Goal: Information Seeking & Learning: Learn about a topic

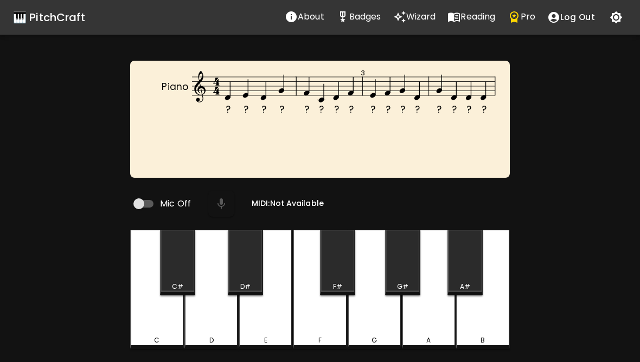
click at [421, 22] on p "Wizard" at bounding box center [421, 16] width 30 height 13
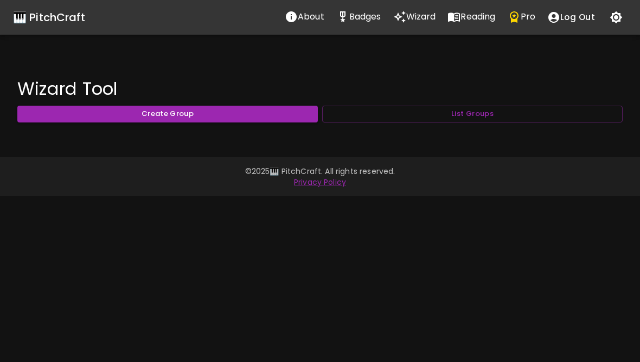
click at [514, 115] on button "List Groups" at bounding box center [472, 114] width 300 height 17
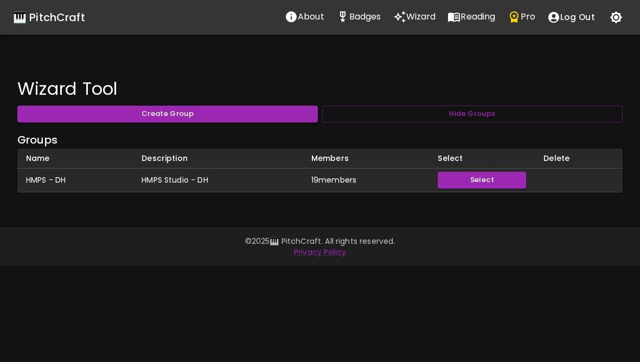
click at [480, 20] on p "Reading" at bounding box center [477, 16] width 35 height 13
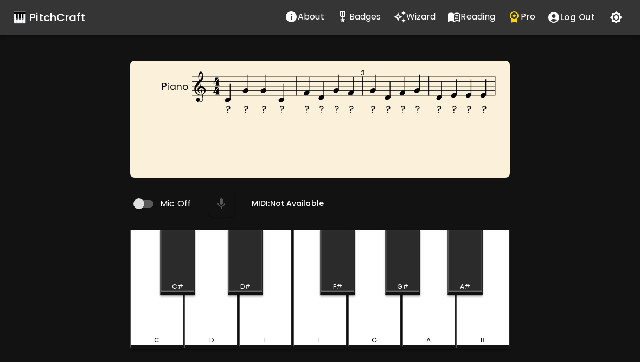
click at [63, 21] on div "🎹 PitchCraft" at bounding box center [49, 17] width 72 height 17
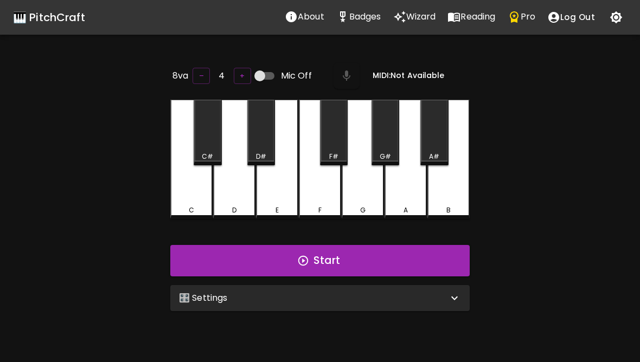
click at [413, 16] on p "Wizard" at bounding box center [421, 16] width 30 height 13
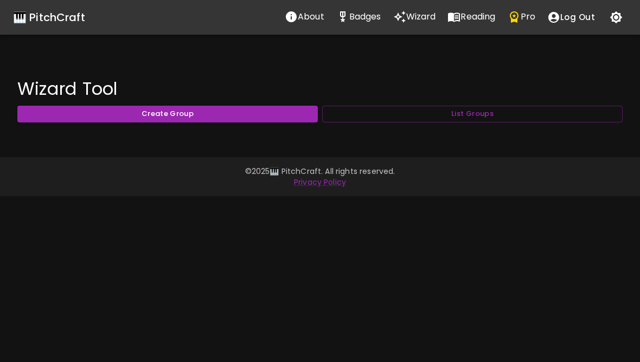
click at [511, 107] on button "List Groups" at bounding box center [472, 114] width 300 height 17
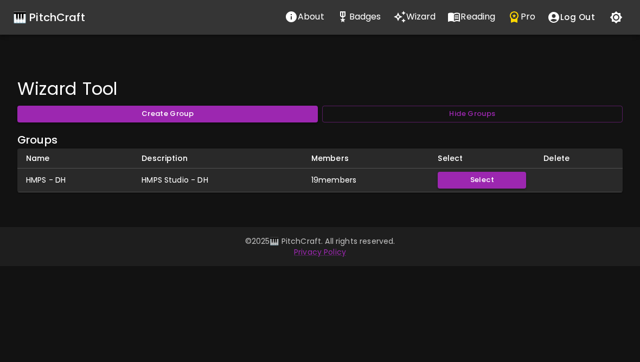
click at [464, 17] on p "Reading" at bounding box center [477, 16] width 35 height 13
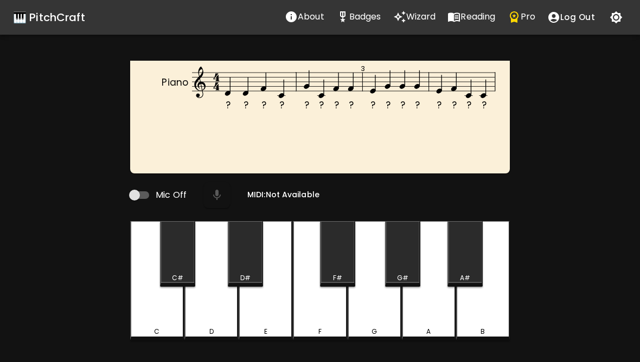
scroll to position [4, 0]
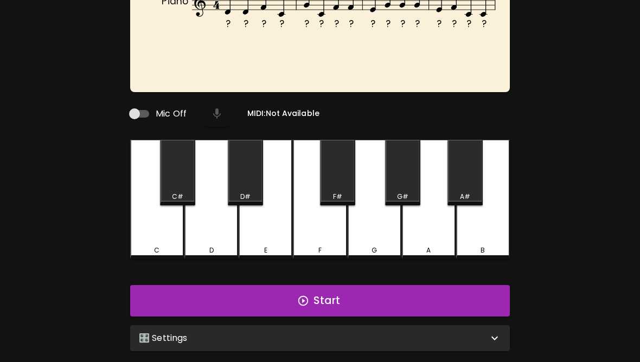
click at [463, 297] on button "Start" at bounding box center [320, 301] width 380 height 31
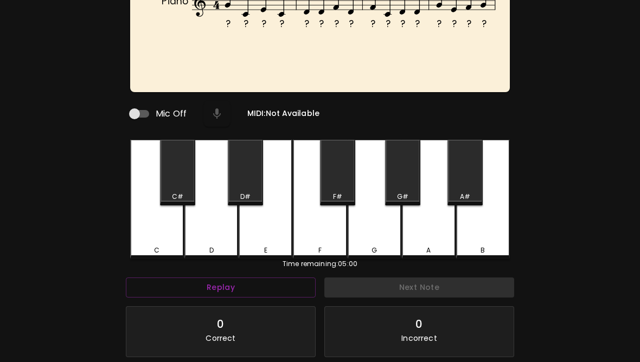
click at [376, 243] on div "G" at bounding box center [375, 199] width 54 height 119
click at [379, 233] on div "G" at bounding box center [375, 199] width 54 height 119
click at [160, 237] on div "C" at bounding box center [157, 199] width 54 height 119
click at [265, 236] on div "E" at bounding box center [266, 199] width 54 height 119
click at [161, 246] on div "C" at bounding box center [157, 251] width 52 height 10
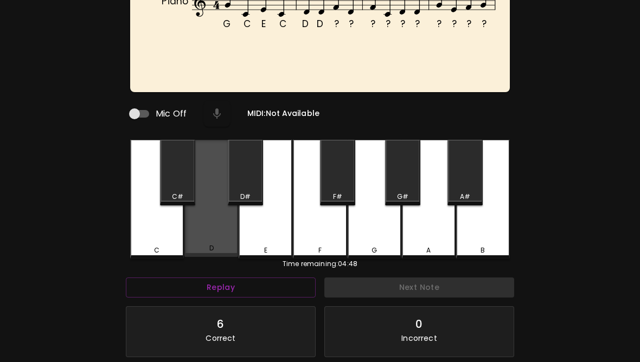
click at [213, 227] on div "D" at bounding box center [211, 198] width 54 height 117
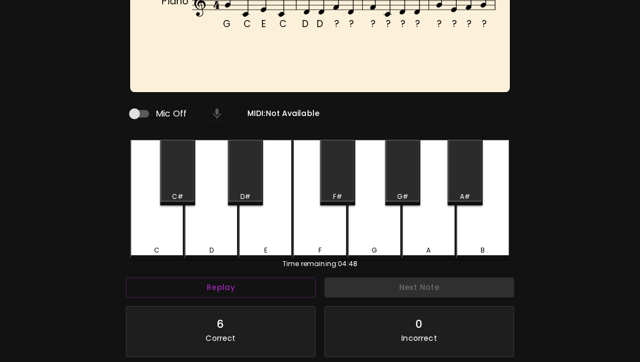
click at [324, 236] on div "F" at bounding box center [320, 199] width 54 height 119
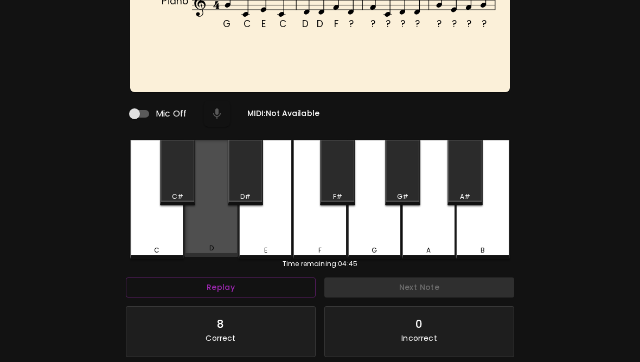
click at [212, 240] on div "D" at bounding box center [211, 198] width 54 height 117
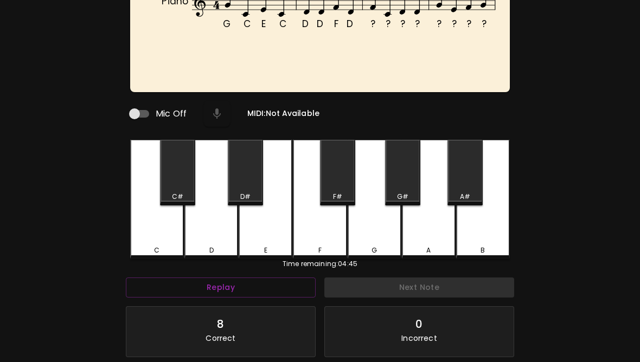
click at [323, 242] on div "F" at bounding box center [320, 199] width 54 height 119
click at [162, 239] on div "C" at bounding box center [157, 199] width 54 height 119
click at [216, 243] on div "D" at bounding box center [211, 199] width 54 height 119
click at [376, 234] on div "G" at bounding box center [375, 199] width 54 height 119
click at [264, 230] on div "E" at bounding box center [266, 199] width 54 height 119
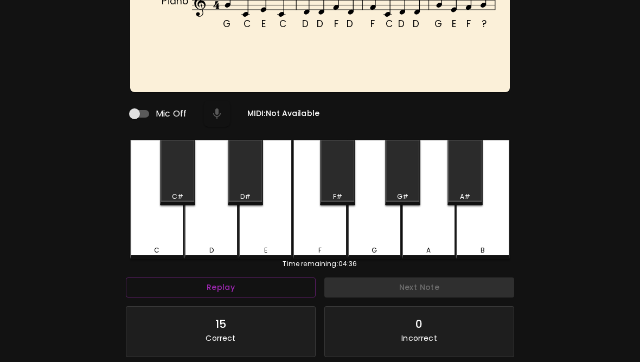
click at [308, 237] on div "F" at bounding box center [320, 199] width 54 height 119
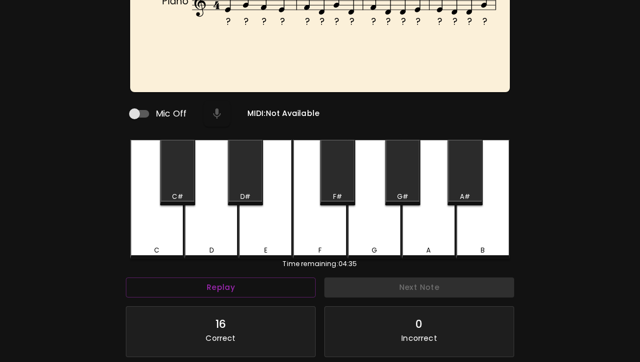
click at [378, 230] on div "G" at bounding box center [375, 199] width 54 height 119
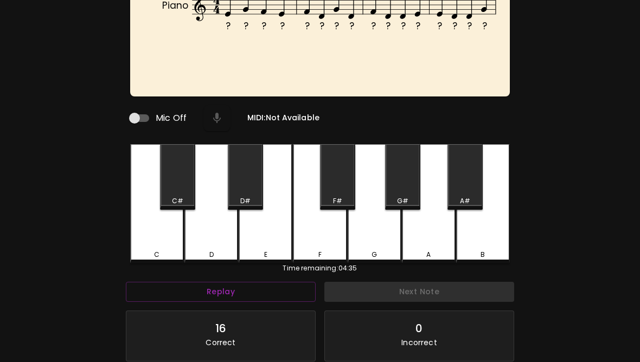
scroll to position [0, 0]
click at [283, 237] on div "E" at bounding box center [266, 203] width 54 height 119
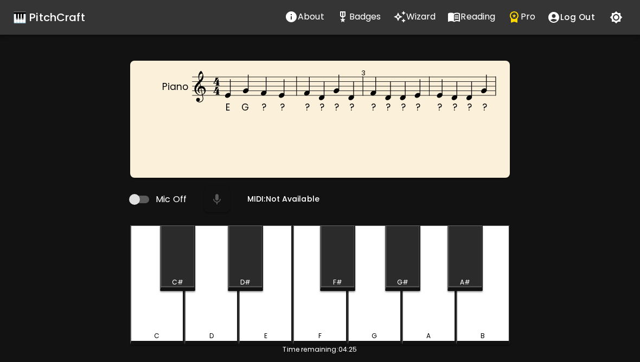
click at [376, 325] on div "G" at bounding box center [375, 285] width 54 height 119
click at [328, 337] on div "F" at bounding box center [320, 336] width 52 height 10
click at [273, 323] on div "E" at bounding box center [266, 285] width 54 height 119
click at [330, 316] on div "F" at bounding box center [320, 285] width 54 height 119
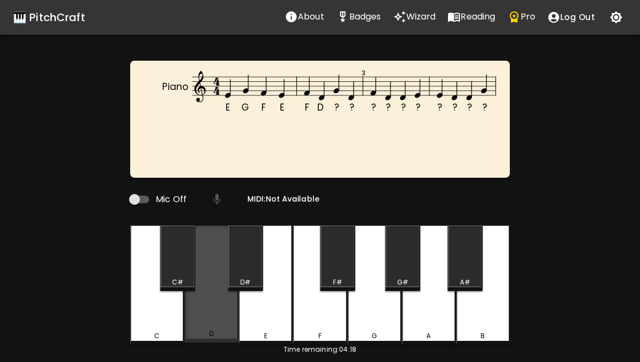
click at [224, 323] on div "D" at bounding box center [211, 284] width 54 height 117
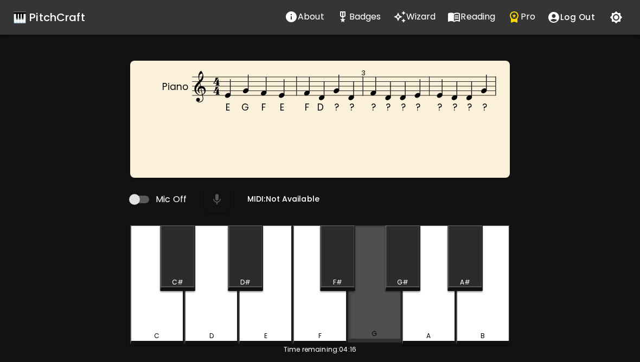
click at [373, 322] on div "G" at bounding box center [375, 284] width 54 height 117
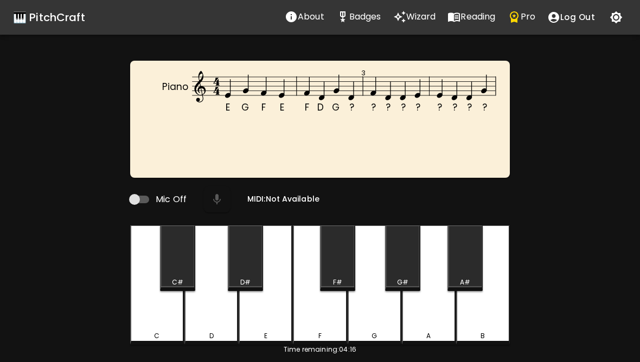
click at [223, 329] on div "D" at bounding box center [211, 285] width 54 height 119
click at [321, 322] on div "F" at bounding box center [320, 285] width 54 height 119
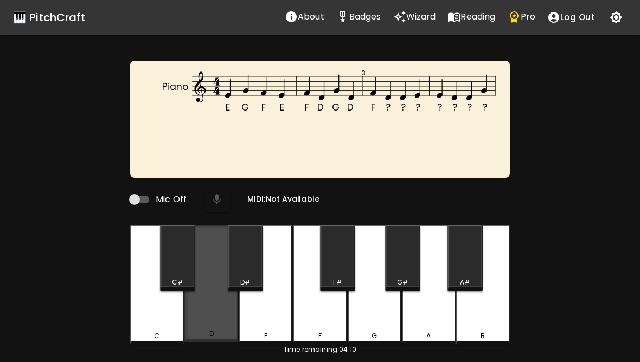
click at [212, 335] on div "D" at bounding box center [211, 334] width 4 height 10
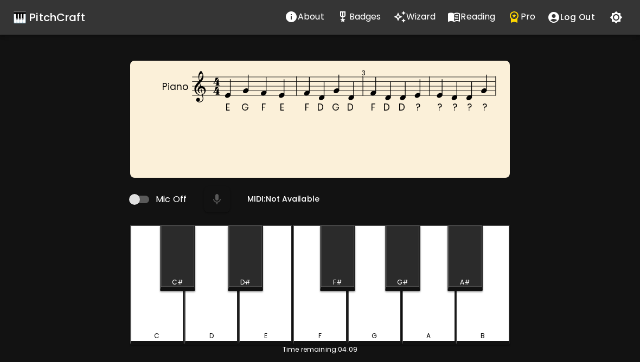
click at [215, 328] on div "D" at bounding box center [211, 285] width 54 height 119
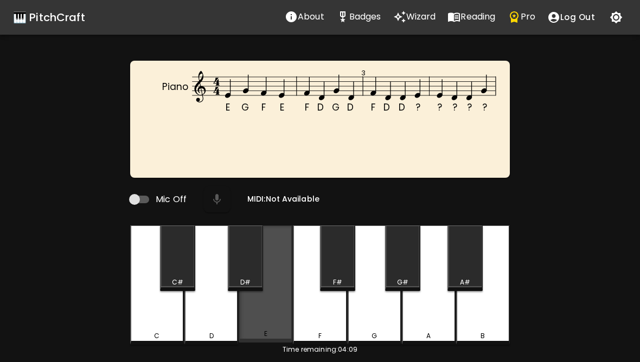
click at [260, 328] on div "E" at bounding box center [266, 284] width 54 height 117
click at [272, 323] on div "E" at bounding box center [266, 284] width 54 height 117
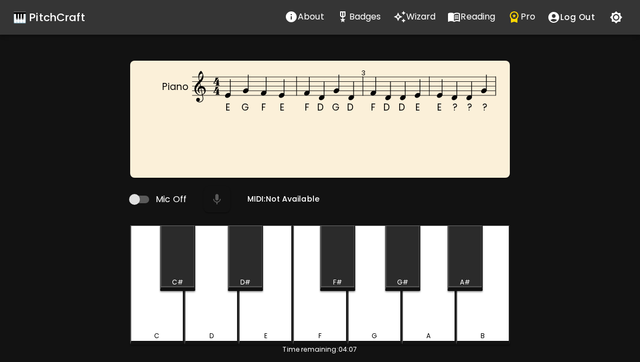
click at [223, 328] on div "D" at bounding box center [211, 285] width 54 height 119
click at [377, 327] on div "G" at bounding box center [375, 285] width 54 height 119
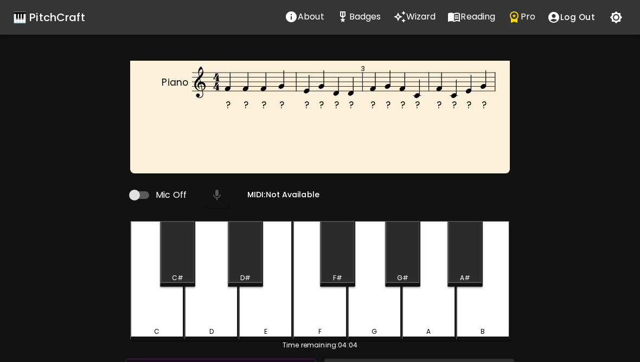
scroll to position [4, 0]
click at [324, 317] on div "F" at bounding box center [320, 280] width 54 height 119
click at [318, 312] on div "F" at bounding box center [320, 280] width 54 height 119
click at [379, 318] on div "G" at bounding box center [375, 280] width 54 height 119
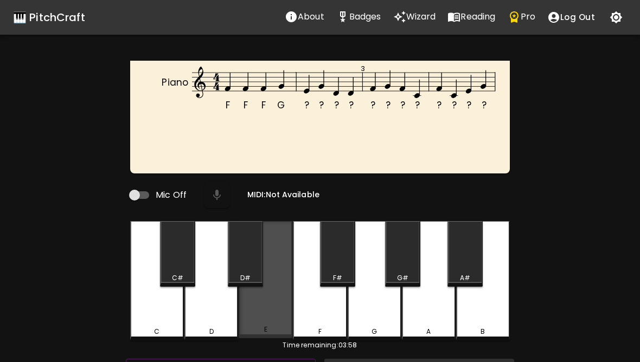
click at [274, 317] on div "E" at bounding box center [266, 279] width 54 height 117
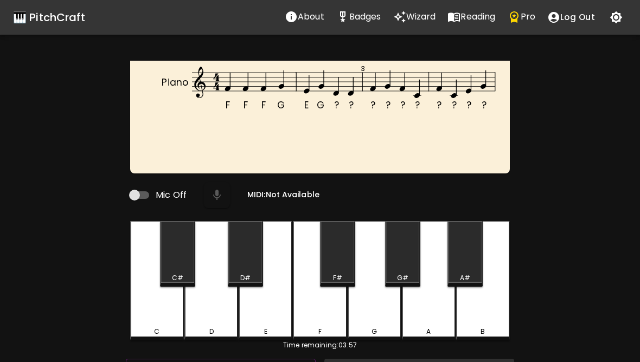
click at [389, 320] on div "G" at bounding box center [375, 280] width 54 height 119
click at [224, 330] on div "D" at bounding box center [211, 332] width 52 height 10
click at [217, 315] on div "D" at bounding box center [211, 280] width 54 height 119
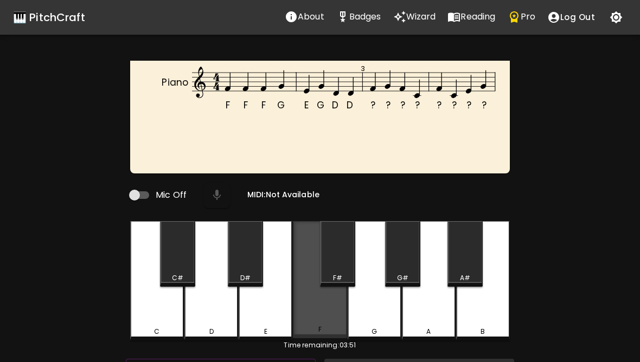
click at [318, 318] on div "F" at bounding box center [320, 279] width 54 height 117
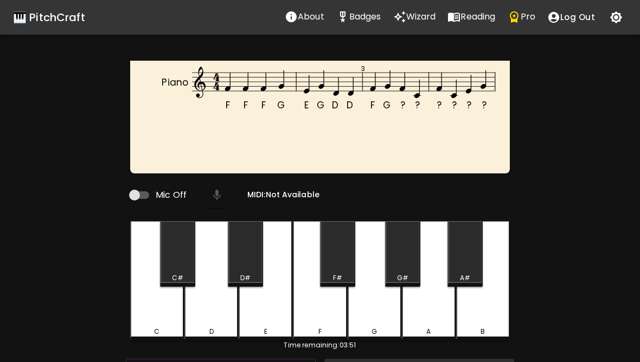
click at [378, 325] on div "G" at bounding box center [375, 280] width 54 height 119
click at [328, 330] on div "F" at bounding box center [320, 332] width 52 height 10
click at [152, 327] on div "C" at bounding box center [157, 332] width 52 height 10
click at [314, 325] on div "F" at bounding box center [320, 280] width 54 height 119
click at [158, 326] on div "C" at bounding box center [157, 280] width 54 height 119
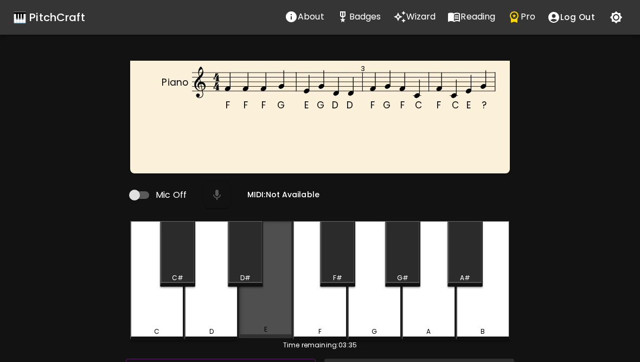
click at [271, 313] on div "E" at bounding box center [266, 279] width 54 height 117
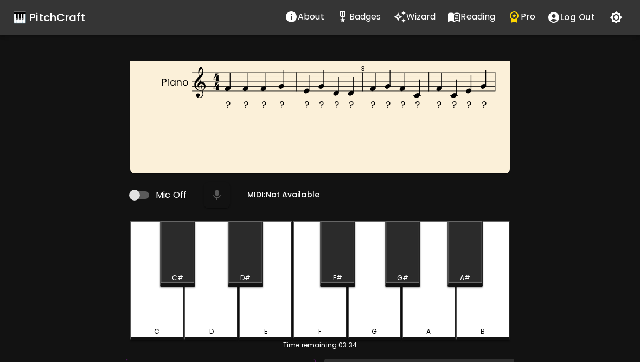
click at [373, 320] on div "G" at bounding box center [375, 280] width 54 height 119
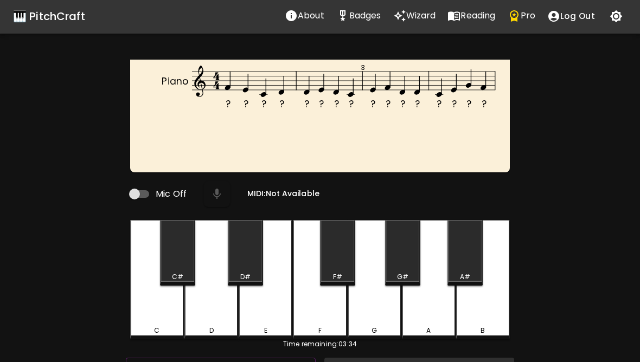
scroll to position [0, 0]
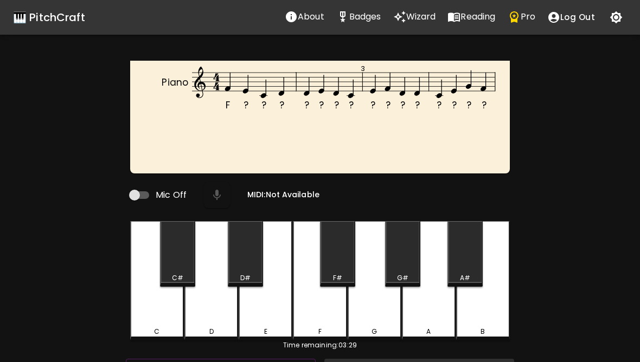
click at [333, 312] on div "F" at bounding box center [320, 280] width 54 height 119
click at [271, 314] on div "E" at bounding box center [266, 280] width 54 height 119
click at [169, 318] on div "C" at bounding box center [157, 280] width 54 height 119
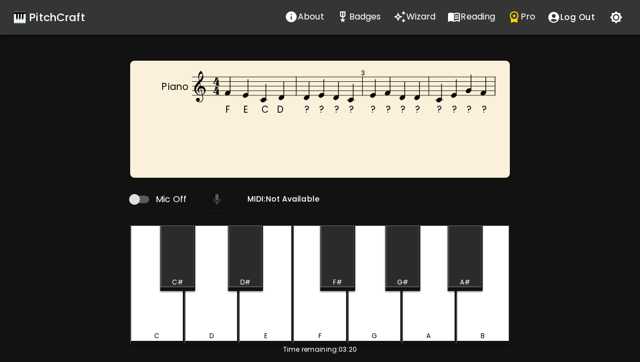
click at [211, 320] on div "D" at bounding box center [211, 285] width 54 height 119
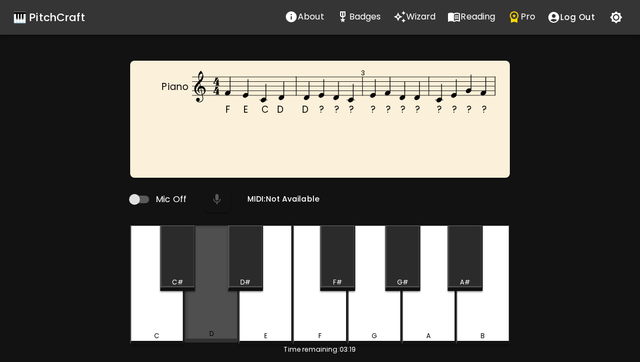
click at [215, 319] on div "D" at bounding box center [211, 284] width 54 height 117
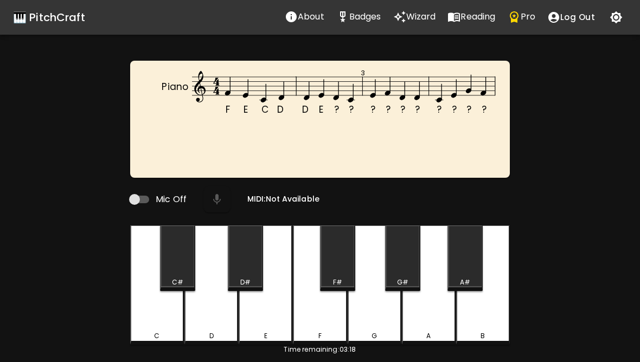
click at [267, 320] on div "E" at bounding box center [266, 285] width 54 height 119
click at [200, 323] on div "D" at bounding box center [211, 285] width 54 height 119
click at [155, 339] on div "C" at bounding box center [156, 336] width 5 height 10
click at [262, 324] on div "E" at bounding box center [266, 285] width 54 height 119
click at [320, 327] on div "F" at bounding box center [320, 285] width 54 height 119
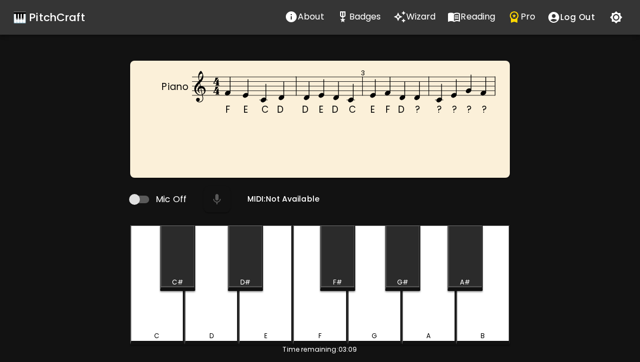
click at [213, 326] on div "D" at bounding box center [211, 285] width 54 height 119
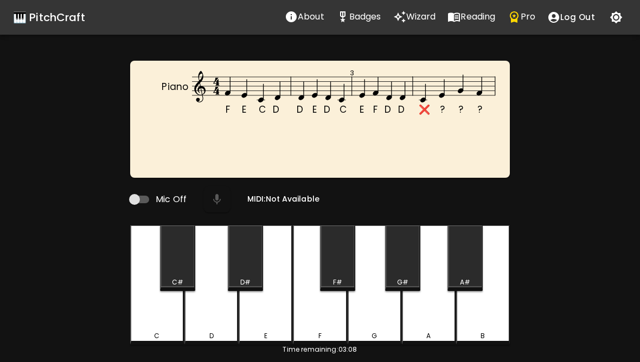
click at [275, 323] on div "E" at bounding box center [266, 285] width 54 height 119
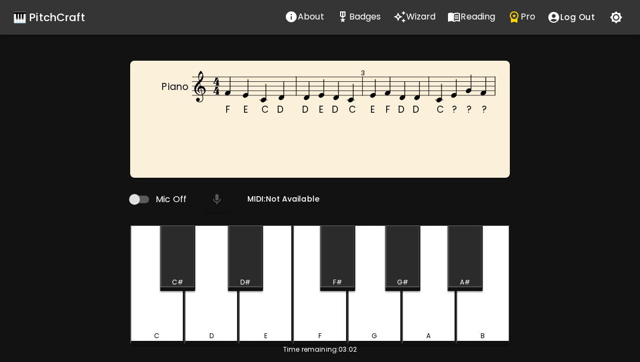
click at [171, 328] on div "C" at bounding box center [157, 285] width 54 height 119
click at [267, 325] on div "E" at bounding box center [266, 285] width 54 height 119
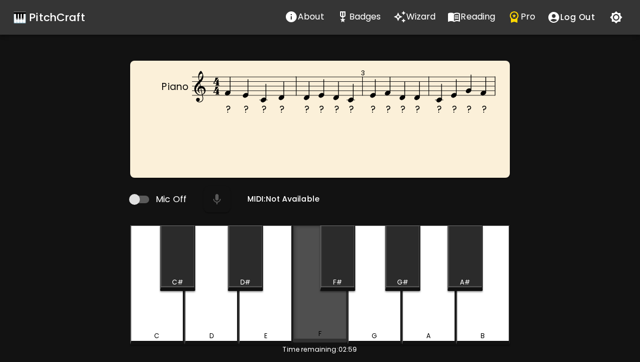
click at [319, 327] on div "F" at bounding box center [320, 284] width 54 height 117
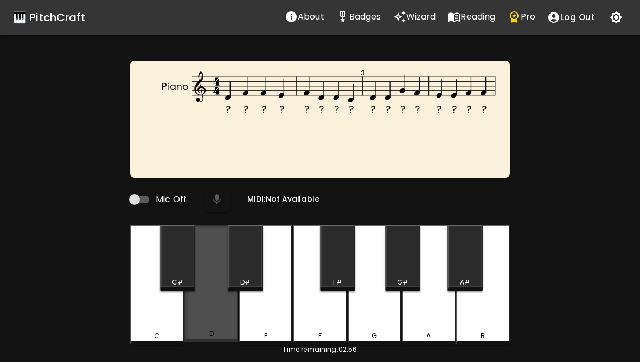
click at [207, 333] on div "D" at bounding box center [211, 334] width 52 height 10
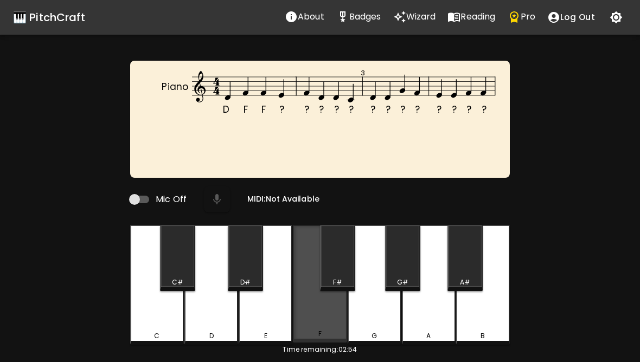
click at [323, 324] on div "F" at bounding box center [320, 284] width 54 height 117
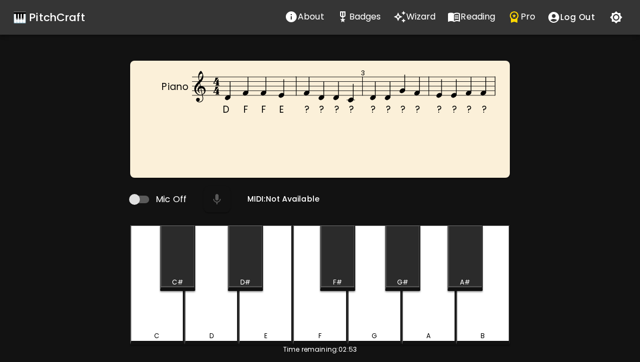
click at [271, 328] on div "E" at bounding box center [266, 285] width 54 height 119
click at [316, 325] on div "F" at bounding box center [320, 285] width 54 height 119
click at [213, 337] on div "D" at bounding box center [211, 336] width 4 height 10
click at [162, 329] on div "C" at bounding box center [157, 285] width 54 height 119
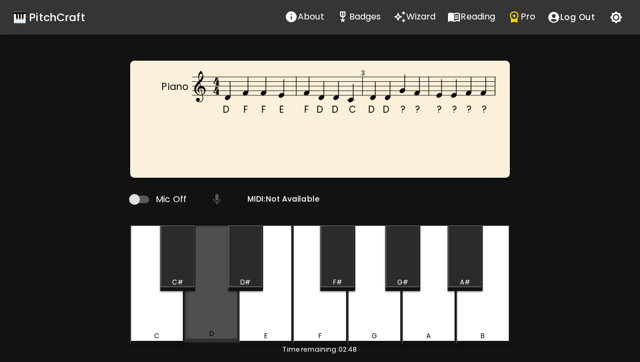
click at [219, 324] on div "D" at bounding box center [211, 284] width 54 height 117
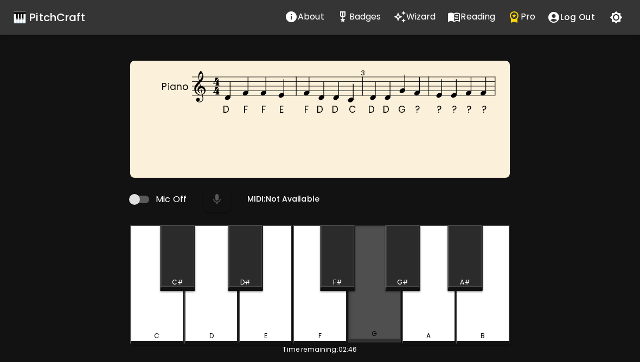
click at [373, 330] on div "G" at bounding box center [375, 284] width 54 height 117
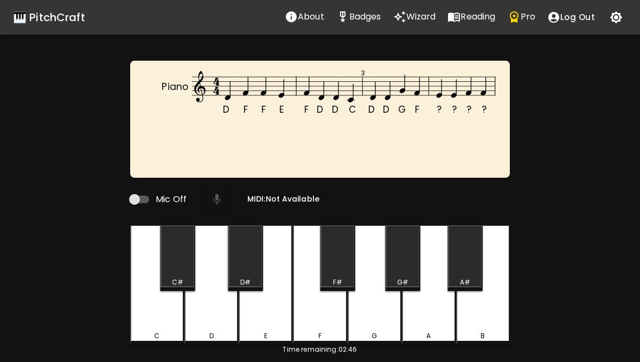
click at [312, 328] on div "F" at bounding box center [320, 285] width 54 height 119
click at [262, 331] on div "E" at bounding box center [266, 336] width 52 height 10
click at [324, 317] on div "F" at bounding box center [320, 285] width 54 height 119
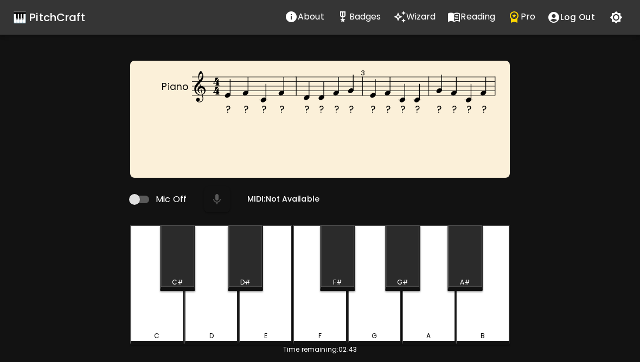
click at [270, 319] on div "E" at bounding box center [266, 285] width 54 height 119
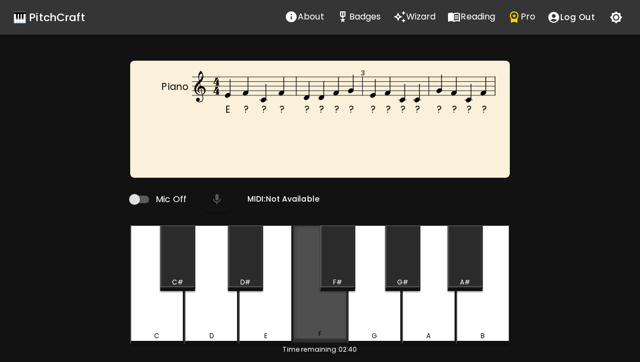
click at [327, 329] on div "F" at bounding box center [320, 284] width 54 height 117
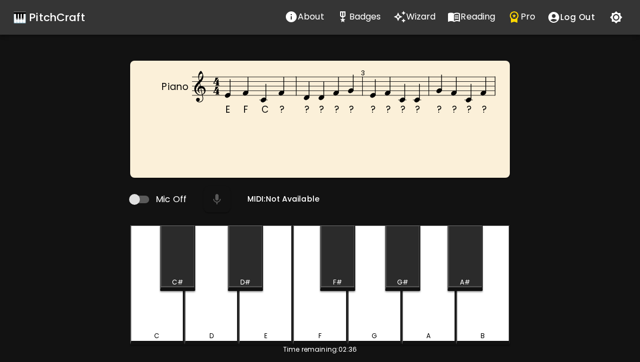
click at [146, 329] on div "C" at bounding box center [157, 285] width 54 height 119
click at [317, 317] on div "F" at bounding box center [320, 285] width 54 height 119
click at [201, 327] on div "D" at bounding box center [211, 285] width 54 height 119
click at [320, 330] on div "F" at bounding box center [320, 285] width 54 height 119
click at [371, 321] on div "G" at bounding box center [375, 285] width 54 height 119
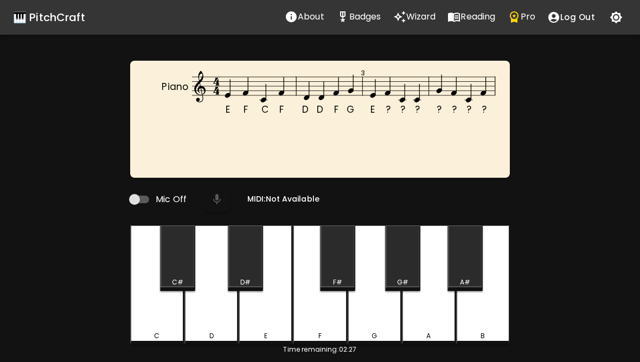
click at [261, 325] on div "E" at bounding box center [266, 285] width 54 height 119
click at [325, 332] on div "F" at bounding box center [320, 336] width 52 height 10
click at [161, 333] on div "C" at bounding box center [157, 336] width 52 height 10
click at [387, 311] on div "G" at bounding box center [375, 285] width 54 height 119
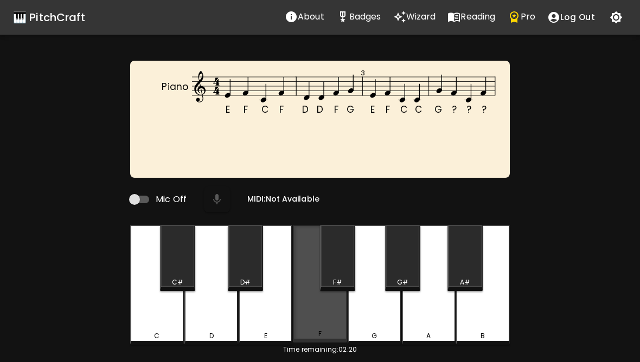
click at [316, 321] on div "F" at bounding box center [320, 284] width 54 height 117
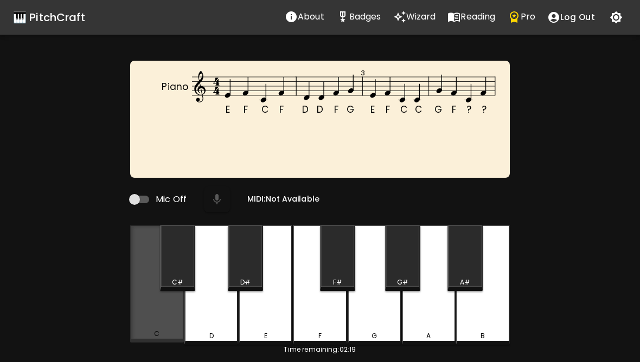
click at [165, 322] on div "C" at bounding box center [157, 284] width 54 height 117
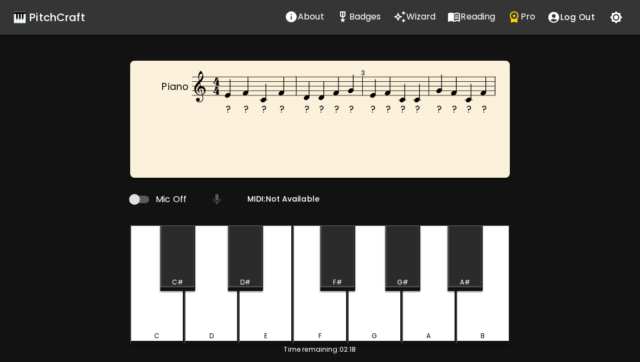
click at [312, 317] on div "F" at bounding box center [320, 285] width 54 height 119
click at [367, 319] on div "G" at bounding box center [375, 285] width 54 height 119
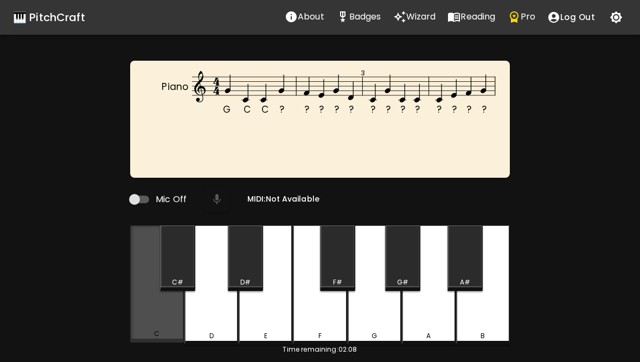
click at [155, 326] on div "C" at bounding box center [157, 284] width 54 height 117
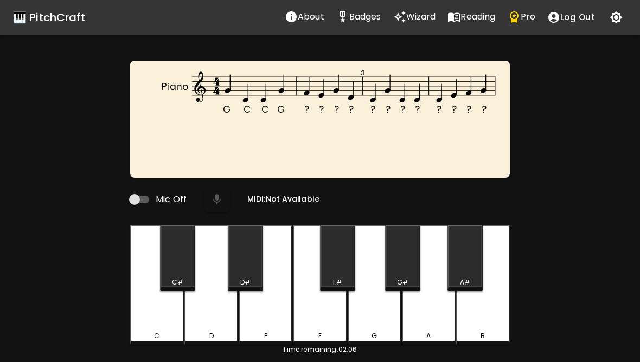
click at [382, 322] on div "G" at bounding box center [375, 285] width 54 height 119
click at [329, 322] on div "F" at bounding box center [320, 285] width 54 height 119
click at [275, 325] on div "E" at bounding box center [266, 285] width 54 height 119
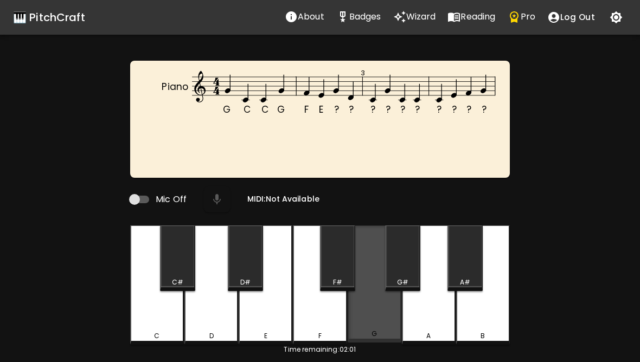
click at [375, 323] on div "G" at bounding box center [375, 284] width 54 height 117
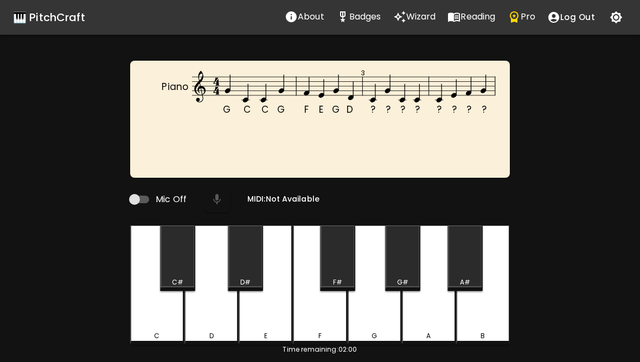
click at [220, 329] on div "D" at bounding box center [211, 285] width 54 height 119
click at [154, 319] on div "C" at bounding box center [157, 285] width 54 height 119
click at [379, 328] on div "G" at bounding box center [375, 285] width 54 height 119
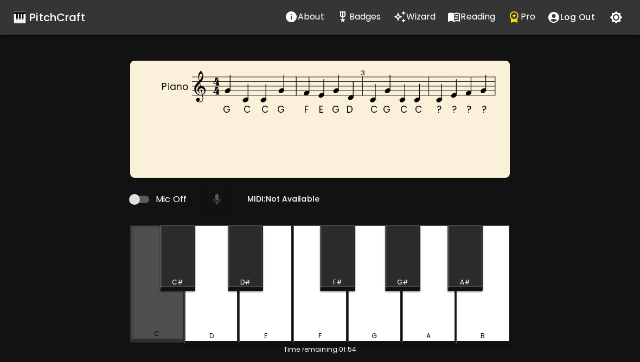
click at [155, 326] on div "C" at bounding box center [157, 284] width 54 height 117
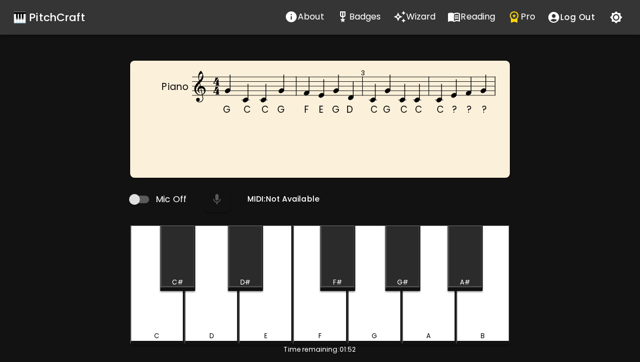
click at [159, 326] on div "C" at bounding box center [157, 285] width 54 height 119
click at [266, 317] on div "E" at bounding box center [266, 285] width 54 height 119
click at [329, 327] on div "F" at bounding box center [320, 285] width 54 height 119
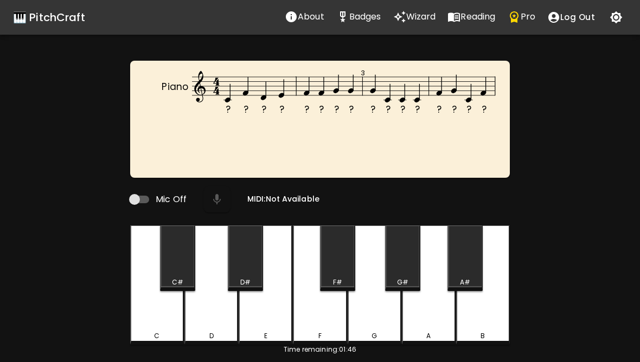
click at [378, 330] on div "G" at bounding box center [375, 285] width 54 height 119
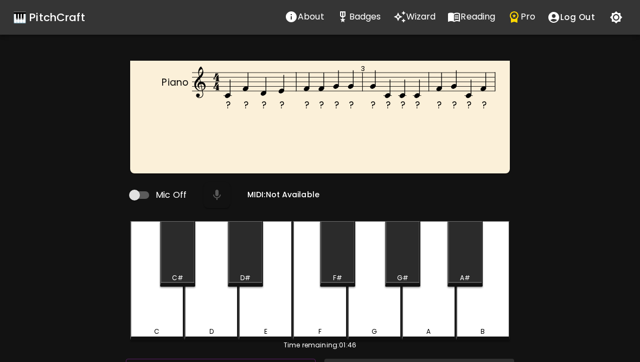
scroll to position [4, 0]
click at [167, 314] on div "C" at bounding box center [157, 280] width 54 height 119
click at [324, 315] on div "F" at bounding box center [320, 280] width 54 height 119
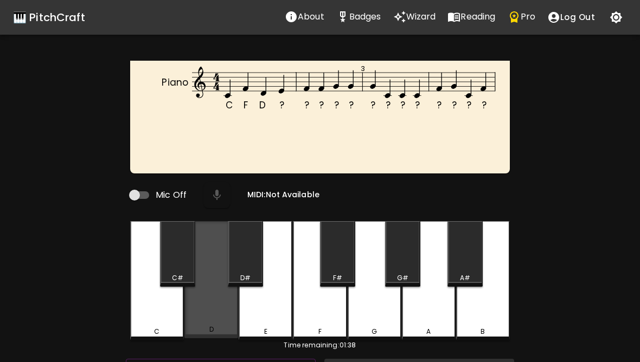
click at [212, 318] on div "D" at bounding box center [211, 279] width 54 height 117
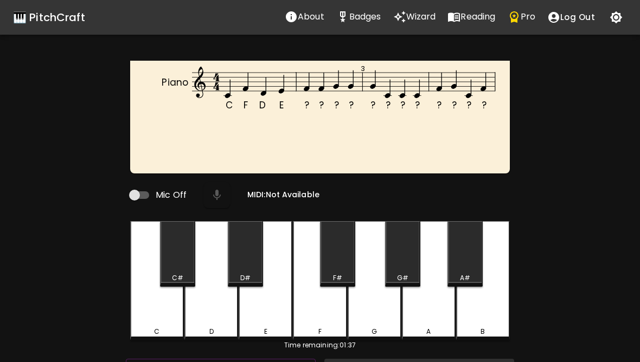
click at [278, 316] on div "E" at bounding box center [266, 280] width 54 height 119
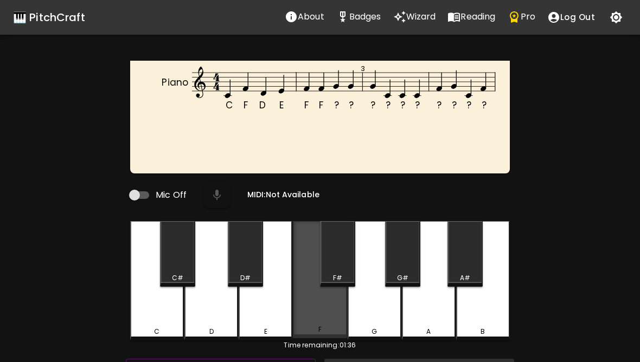
click at [324, 311] on div "F" at bounding box center [320, 279] width 54 height 117
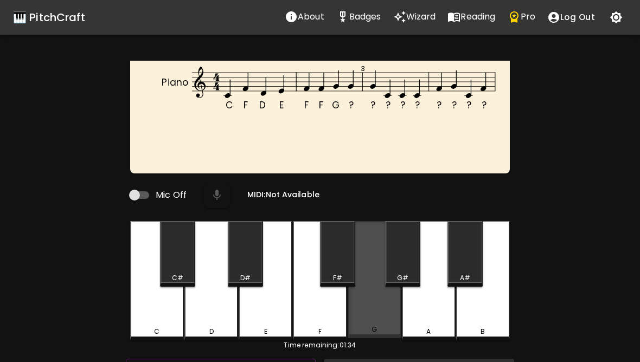
click at [381, 319] on div "G" at bounding box center [375, 279] width 54 height 117
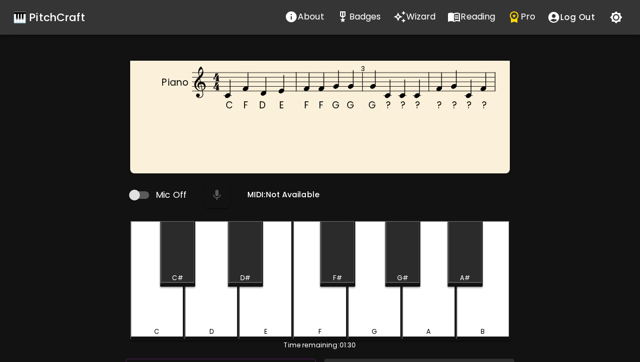
click at [374, 316] on div "G" at bounding box center [375, 280] width 54 height 119
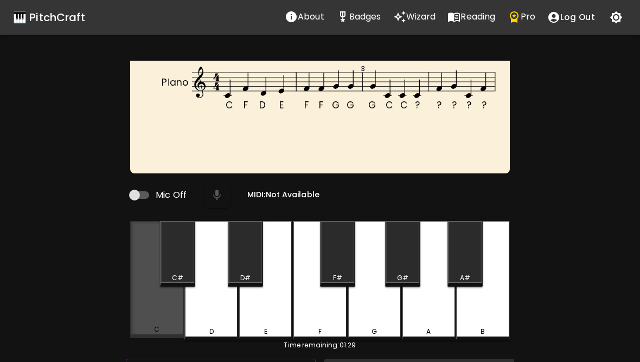
click at [161, 310] on div "C" at bounding box center [157, 279] width 54 height 117
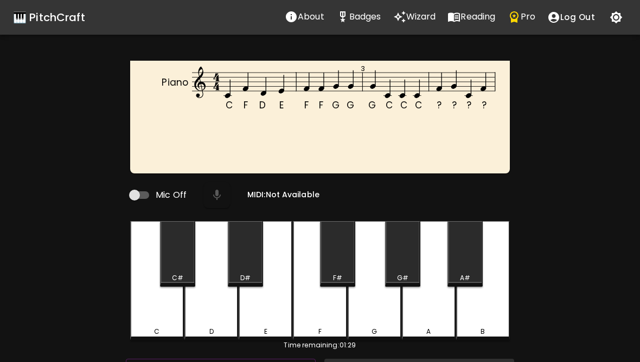
click at [163, 311] on div "C" at bounding box center [157, 280] width 54 height 119
click at [326, 319] on div "F" at bounding box center [320, 280] width 54 height 119
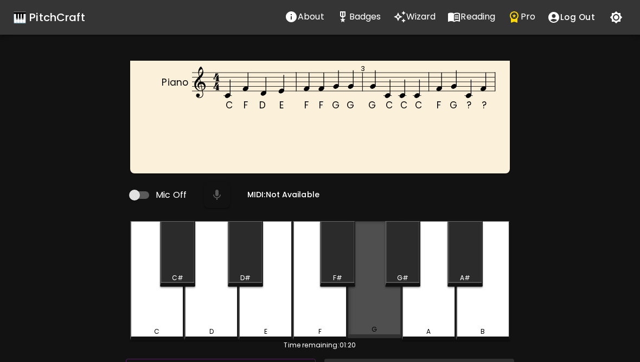
click at [393, 325] on div "G" at bounding box center [375, 279] width 54 height 117
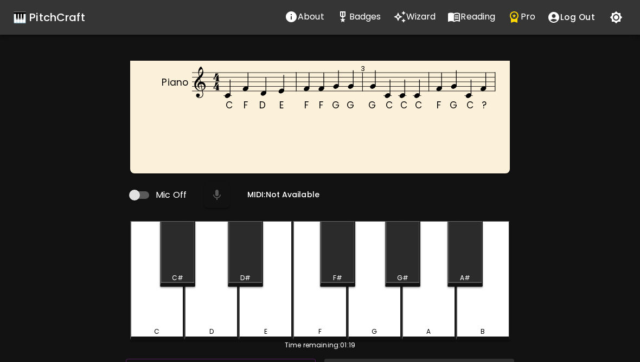
click at [153, 326] on div "C" at bounding box center [157, 280] width 54 height 119
click at [326, 326] on div "F" at bounding box center [320, 280] width 54 height 119
click at [374, 323] on div "G" at bounding box center [375, 280] width 54 height 119
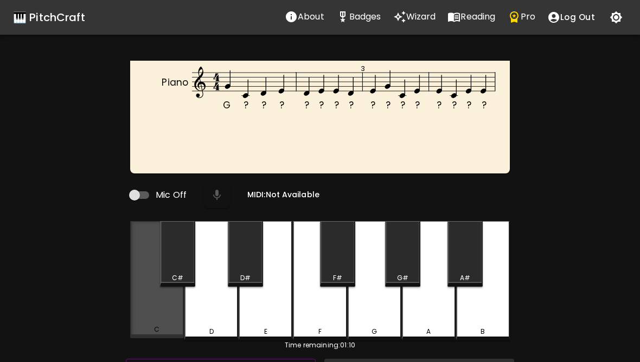
click at [153, 327] on div "C" at bounding box center [157, 330] width 52 height 10
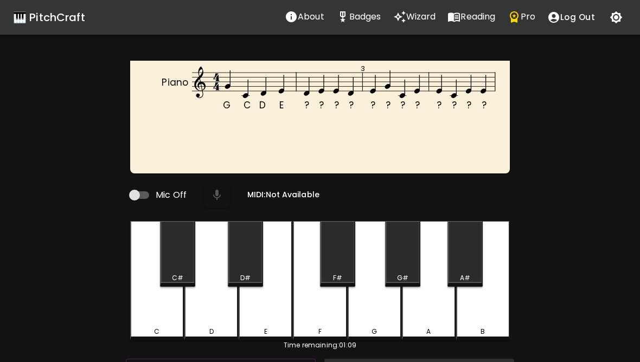
click at [277, 312] on div "E" at bounding box center [266, 280] width 54 height 119
click at [271, 311] on div "E" at bounding box center [266, 280] width 54 height 119
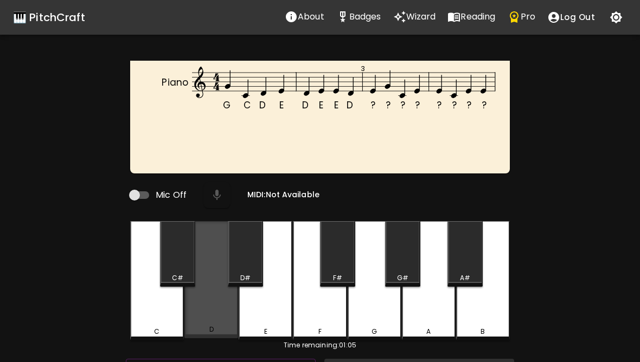
click at [205, 303] on div "D" at bounding box center [211, 279] width 54 height 117
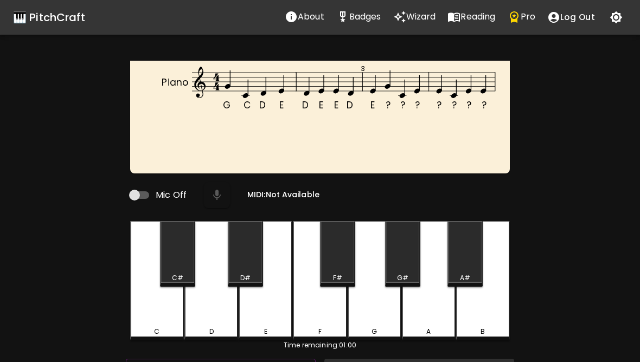
click at [274, 318] on div "E" at bounding box center [266, 280] width 54 height 119
click at [383, 319] on div "G" at bounding box center [375, 280] width 54 height 119
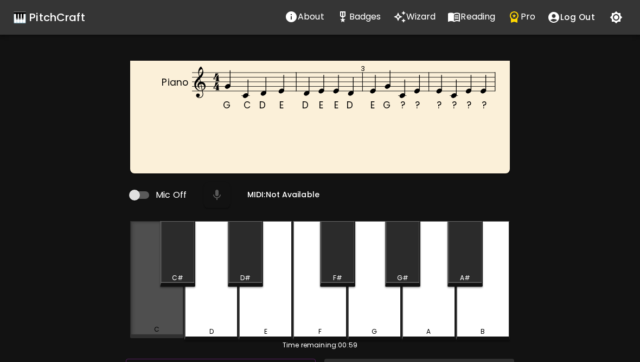
click at [159, 322] on div "C" at bounding box center [157, 279] width 54 height 117
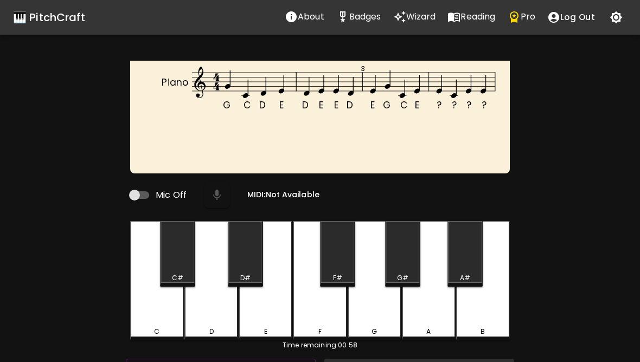
click at [279, 312] on div "E" at bounding box center [266, 280] width 54 height 119
click at [270, 320] on div "E" at bounding box center [266, 280] width 54 height 119
click at [162, 324] on div "C" at bounding box center [157, 280] width 54 height 119
click at [259, 325] on div "E" at bounding box center [266, 280] width 54 height 119
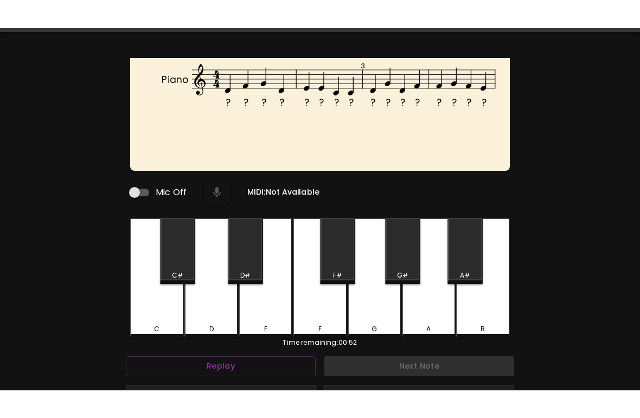
scroll to position [31, 0]
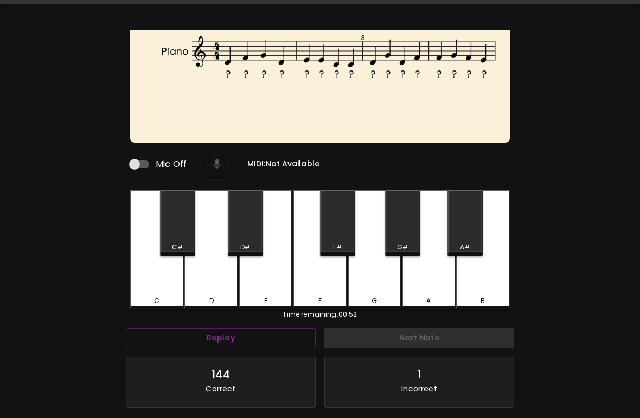
click at [211, 284] on div "D" at bounding box center [211, 249] width 54 height 119
click at [325, 298] on div "F" at bounding box center [320, 301] width 52 height 10
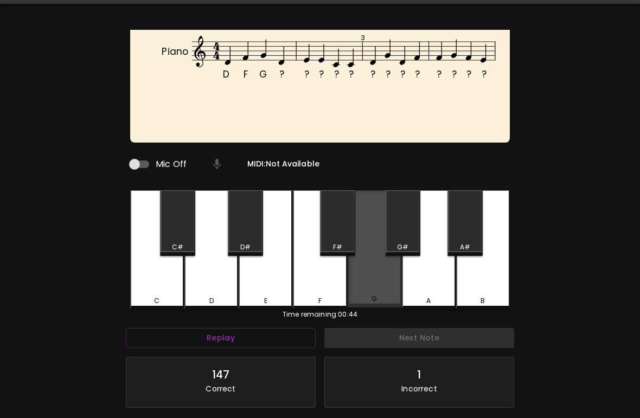
click at [370, 293] on div "G" at bounding box center [375, 248] width 54 height 117
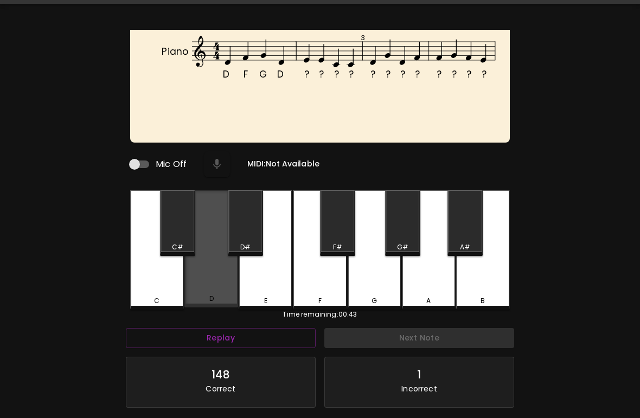
click at [211, 278] on div "D" at bounding box center [211, 248] width 54 height 117
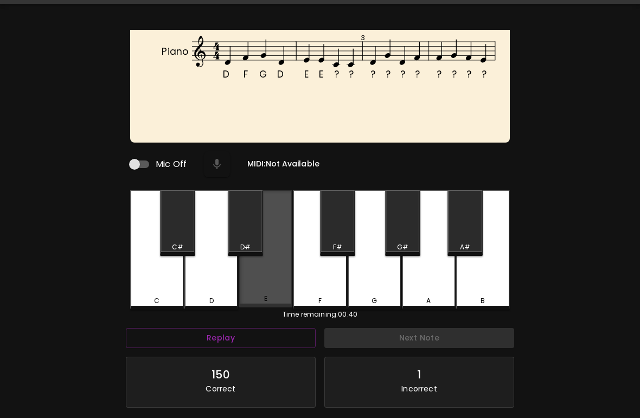
click at [269, 287] on div "E" at bounding box center [266, 248] width 54 height 117
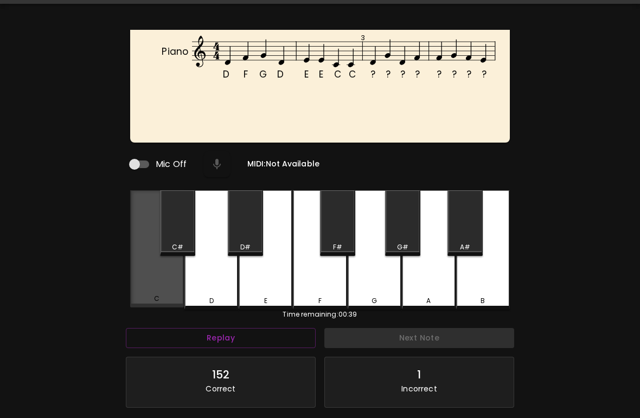
click at [153, 296] on div "C" at bounding box center [157, 248] width 54 height 117
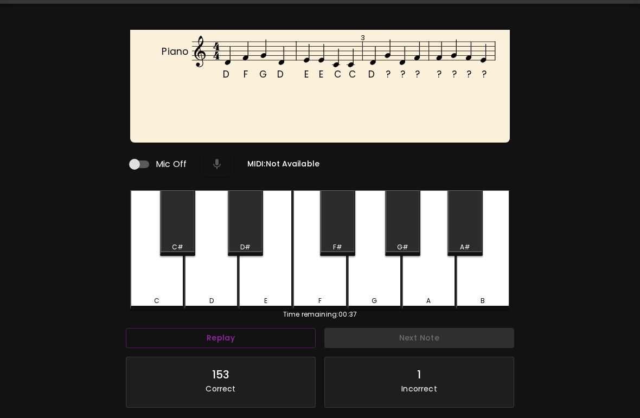
click at [219, 294] on div "D" at bounding box center [211, 249] width 54 height 119
click at [379, 291] on div "G" at bounding box center [375, 249] width 54 height 119
click at [217, 291] on div "D" at bounding box center [211, 249] width 54 height 119
click at [325, 290] on div "F" at bounding box center [320, 249] width 54 height 119
click at [313, 289] on div "F" at bounding box center [320, 249] width 54 height 119
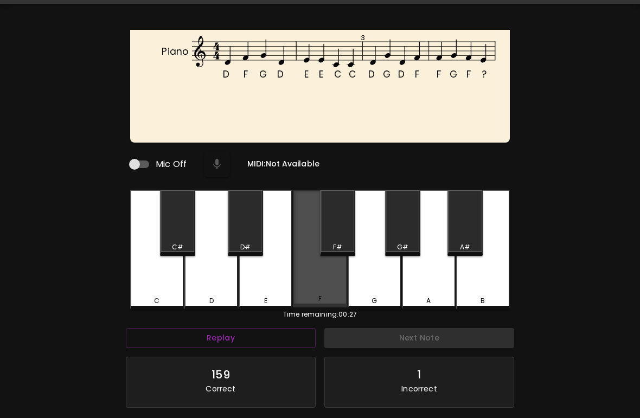
click at [329, 284] on div "F" at bounding box center [320, 248] width 54 height 117
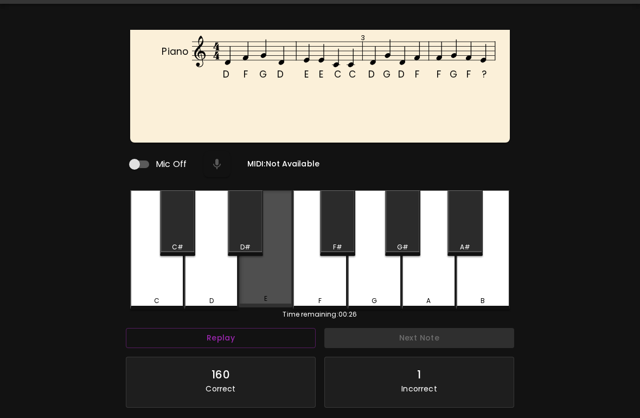
click at [280, 285] on div "E" at bounding box center [266, 248] width 54 height 117
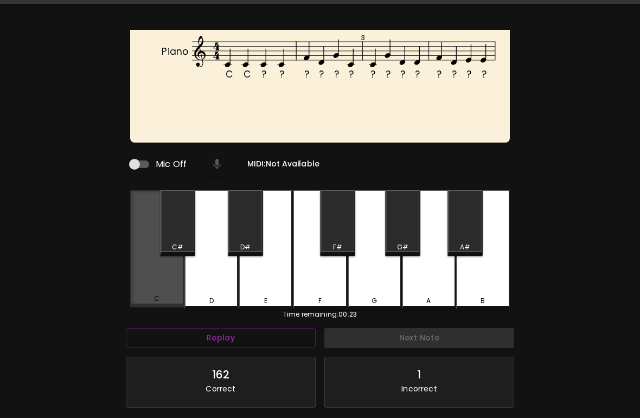
click at [161, 283] on div "C" at bounding box center [157, 248] width 54 height 117
click at [166, 281] on div "C" at bounding box center [157, 248] width 54 height 117
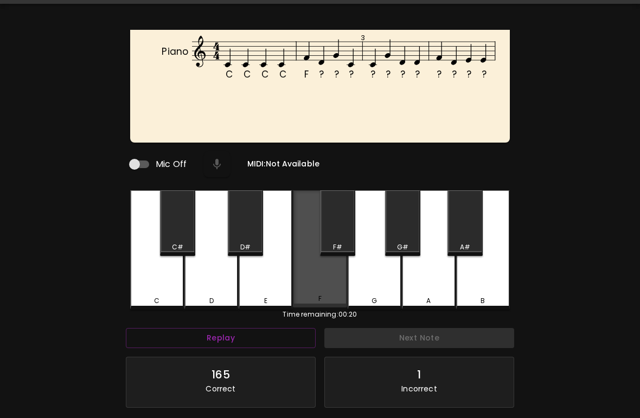
click at [324, 287] on div "F" at bounding box center [320, 248] width 54 height 117
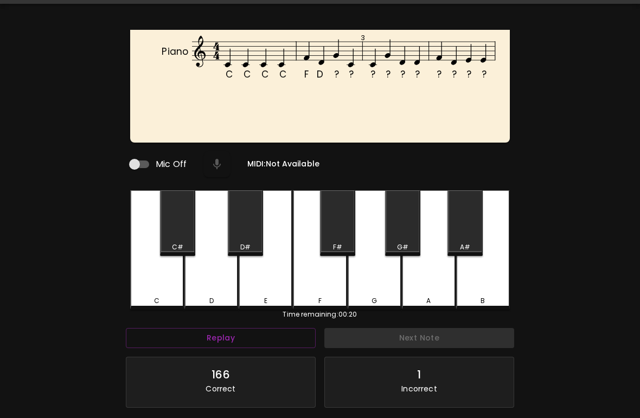
click at [214, 291] on div "D" at bounding box center [211, 249] width 54 height 119
click at [375, 288] on div "G" at bounding box center [375, 249] width 54 height 119
click at [164, 283] on div "C" at bounding box center [157, 249] width 54 height 119
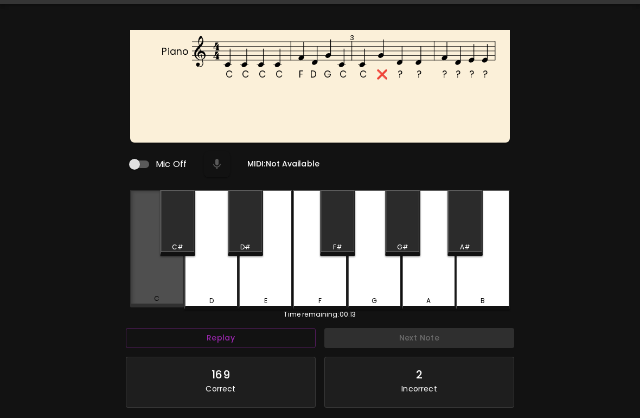
click at [169, 280] on div "C" at bounding box center [157, 248] width 54 height 117
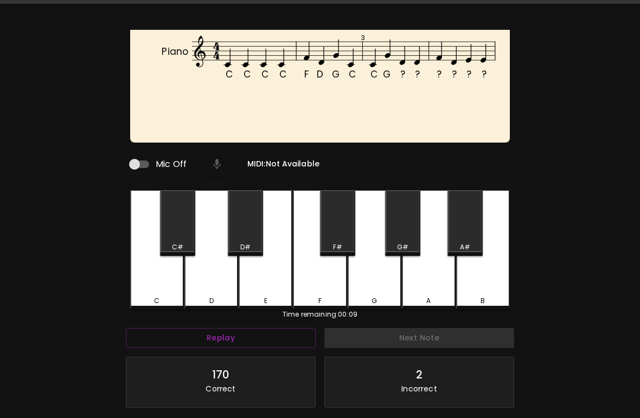
click at [382, 296] on div "G" at bounding box center [375, 301] width 52 height 10
click at [201, 288] on div "D" at bounding box center [211, 249] width 54 height 119
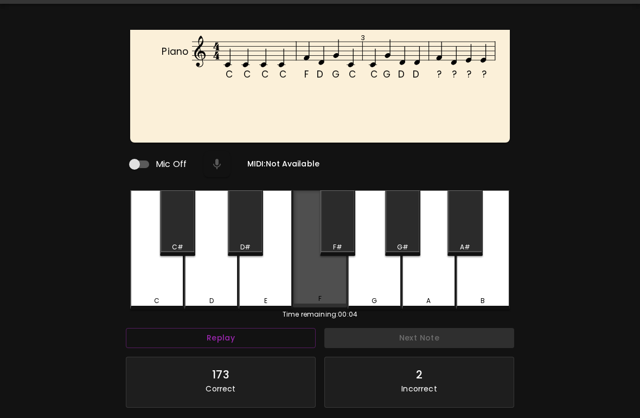
click at [321, 287] on div "F" at bounding box center [320, 248] width 54 height 117
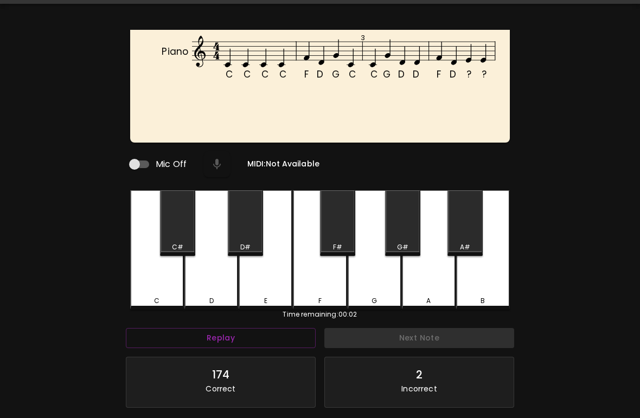
click at [215, 291] on div "D" at bounding box center [211, 249] width 54 height 119
click at [267, 289] on div "E" at bounding box center [266, 249] width 54 height 119
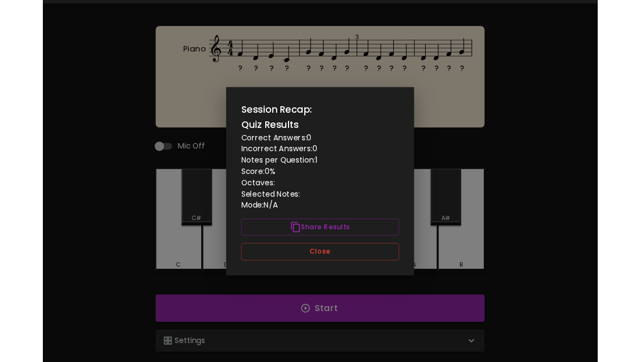
scroll to position [0, 0]
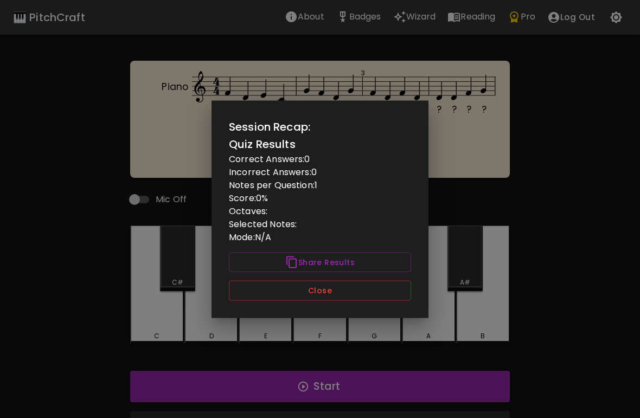
click at [581, 317] on div at bounding box center [320, 209] width 640 height 418
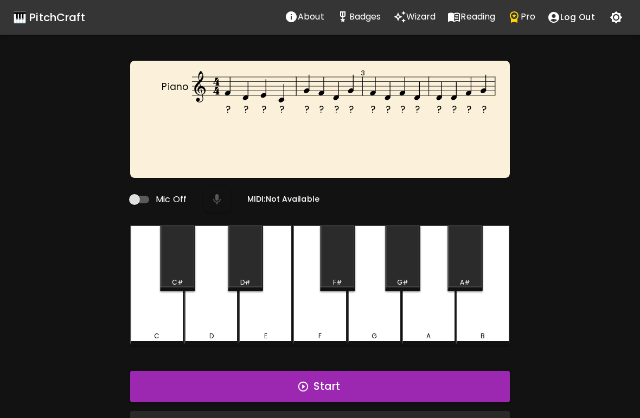
click at [518, 21] on icon "Pro" at bounding box center [514, 16] width 9 height 11
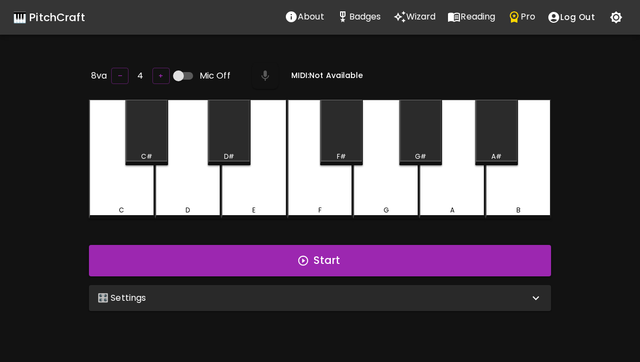
click at [123, 214] on div "C" at bounding box center [122, 159] width 66 height 119
click at [181, 206] on div "D" at bounding box center [187, 211] width 63 height 10
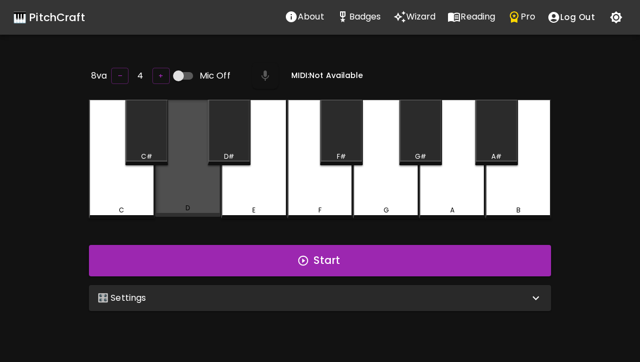
click at [202, 190] on div "D" at bounding box center [188, 158] width 66 height 117
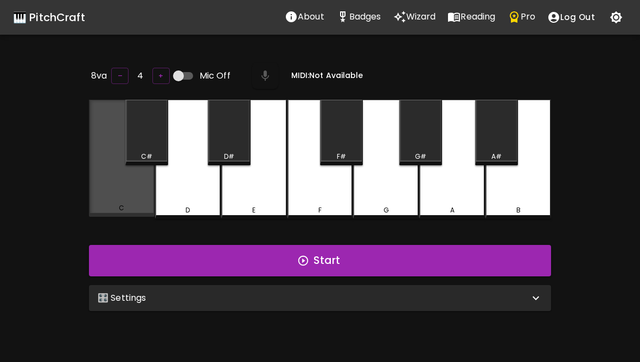
click at [133, 193] on div "C" at bounding box center [122, 158] width 66 height 117
click at [127, 194] on div "C" at bounding box center [122, 158] width 66 height 117
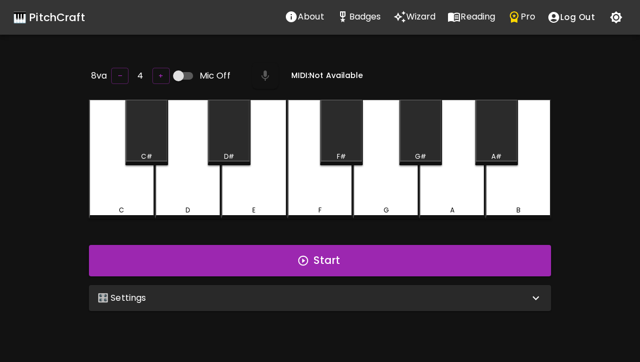
click at [131, 195] on div "C" at bounding box center [122, 159] width 66 height 119
click at [267, 175] on div "E" at bounding box center [254, 159] width 66 height 119
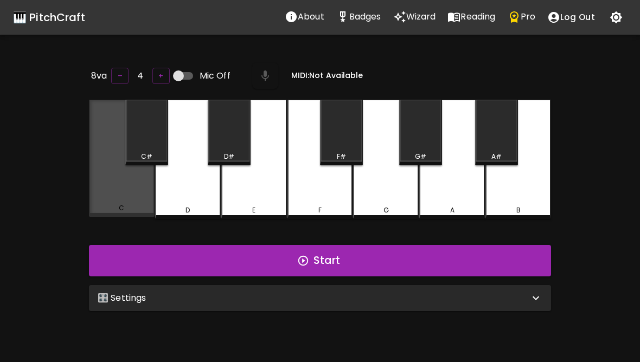
click at [119, 189] on div "C" at bounding box center [122, 158] width 66 height 117
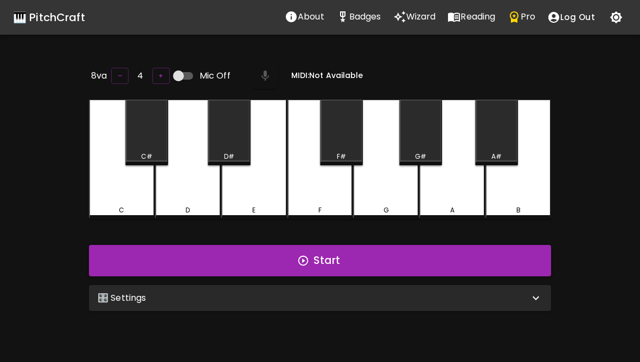
click at [117, 187] on div "C" at bounding box center [122, 159] width 66 height 119
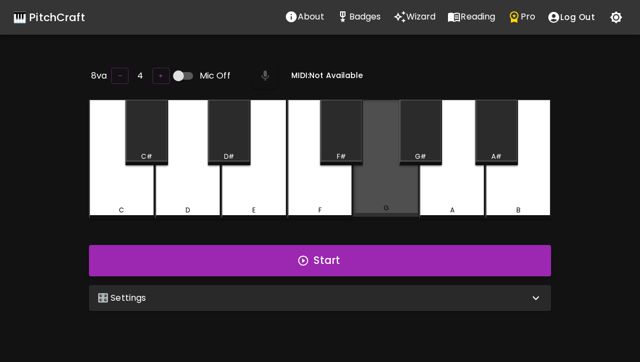
click at [390, 192] on div "G" at bounding box center [386, 158] width 66 height 117
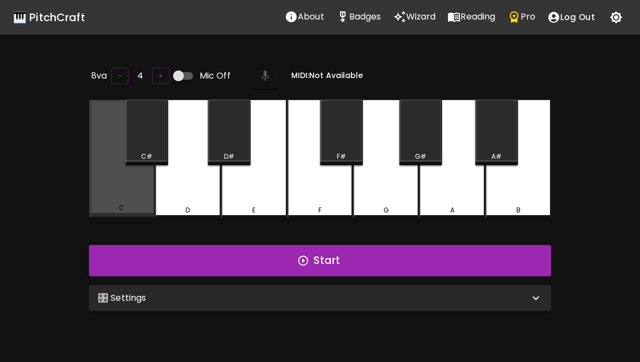
click at [401, 195] on div "G" at bounding box center [386, 159] width 66 height 119
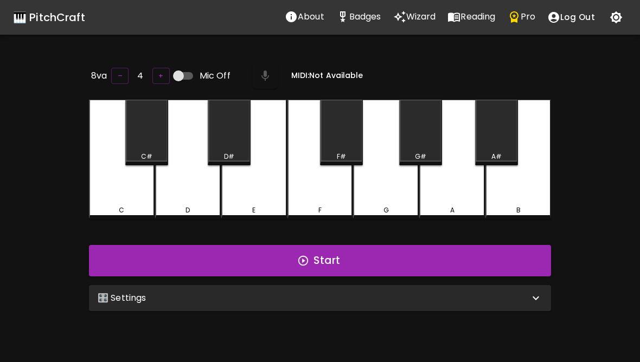
click at [328, 288] on div "🎛️ Settings" at bounding box center [320, 298] width 462 height 26
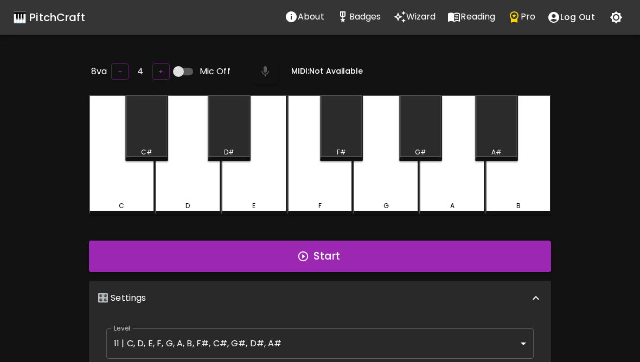
scroll to position [4, 0]
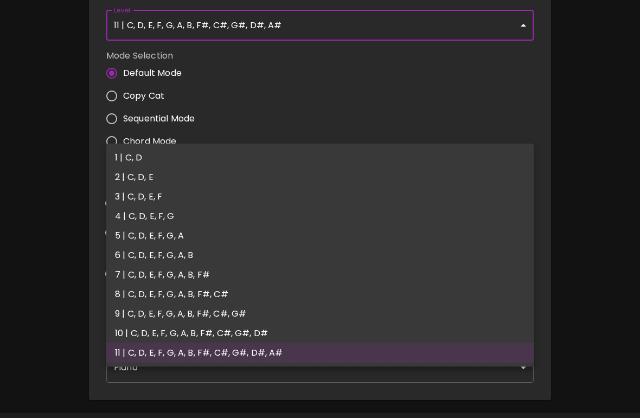
scroll to position [350, 0]
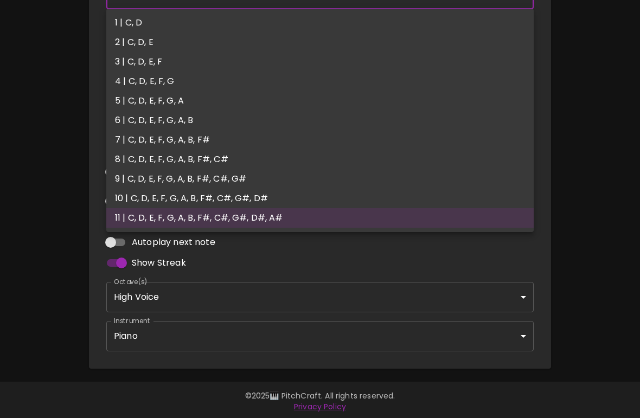
click at [447, 295] on div at bounding box center [320, 209] width 640 height 418
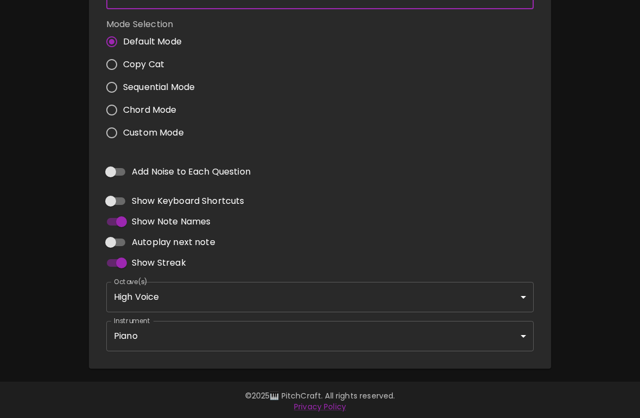
scroll to position [326, 0]
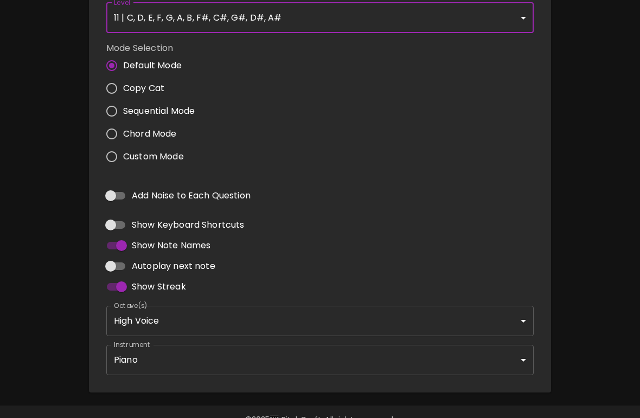
click at [421, 314] on body "🎹 PitchCraft About Badges Wizard Reading Pro Log Out 8va – 4 + Mic Off MIDI: No…" at bounding box center [320, 59] width 640 height 771
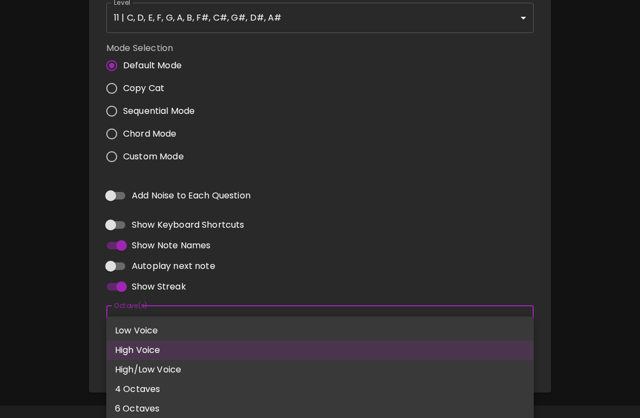
click at [181, 362] on li "High/Low Voice" at bounding box center [319, 370] width 427 height 20
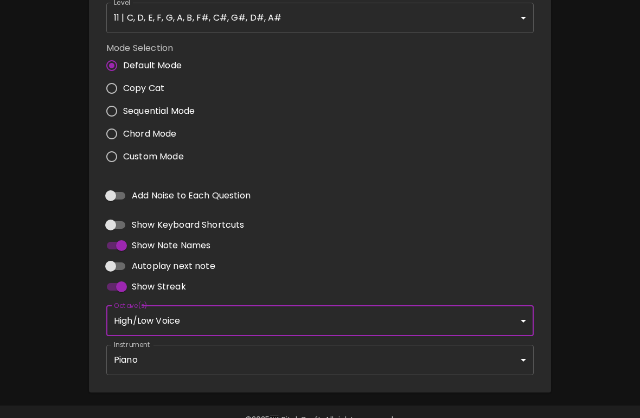
click at [262, 315] on body "🎹 PitchCraft About Badges Wizard Reading Pro Log Out 8va – 4 + Mic Off MIDI: No…" at bounding box center [320, 59] width 640 height 771
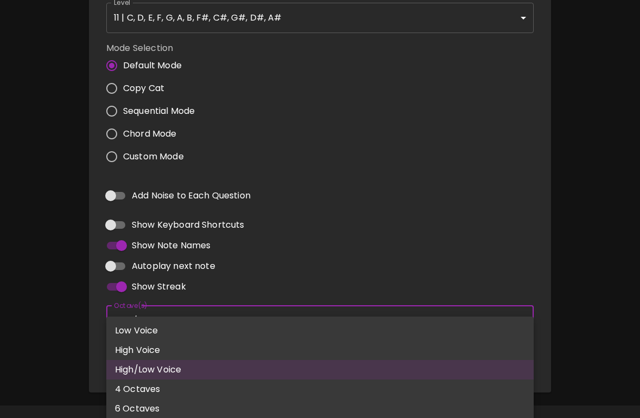
click at [187, 362] on li "6 Octaves" at bounding box center [319, 409] width 427 height 20
type input "1,2,3,4,5,6"
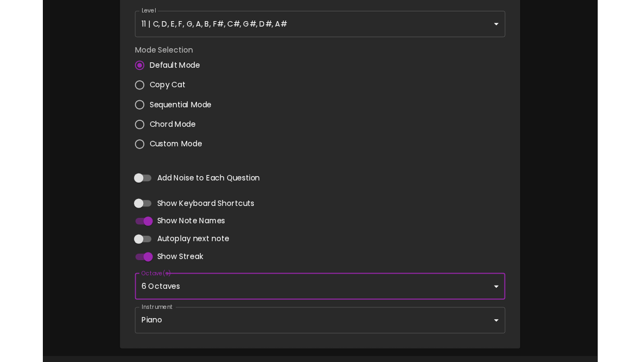
scroll to position [318, 0]
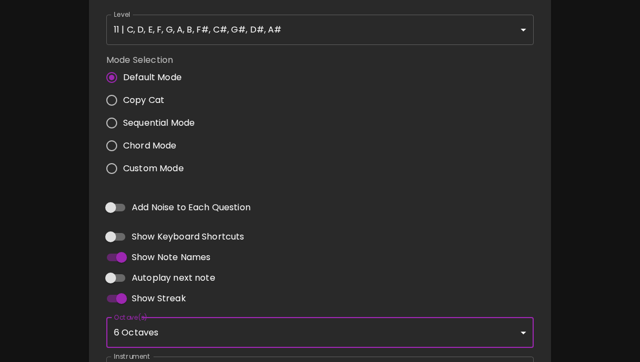
click at [563, 216] on div "8va – 4 + Mic Off MIDI: Not Available C C# D D# E F F# G G# A A# B Start 🎛️ Set…" at bounding box center [320, 73] width 488 height 662
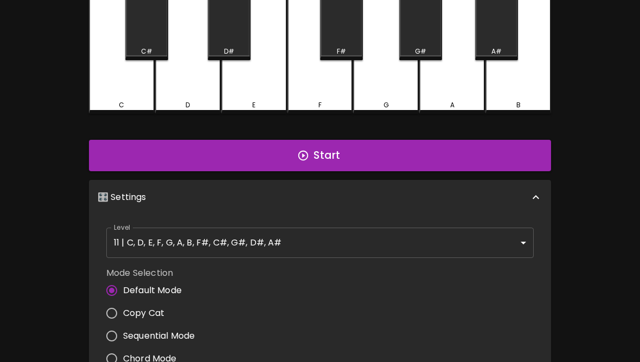
scroll to position [0, 0]
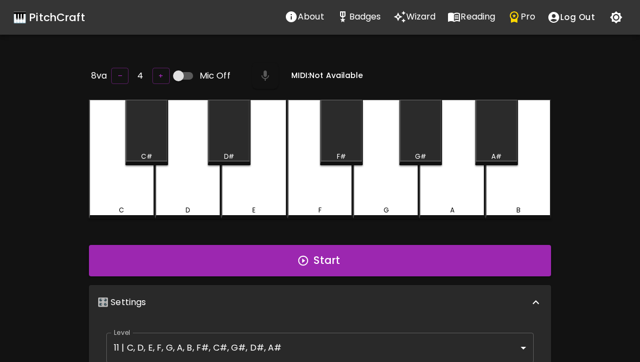
click at [426, 269] on button "Start" at bounding box center [320, 260] width 462 height 31
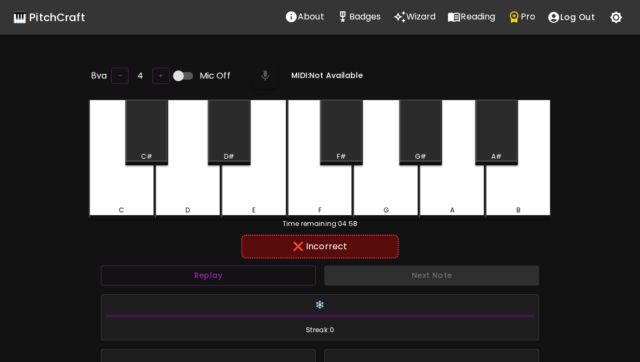
click at [121, 186] on div "C" at bounding box center [122, 159] width 66 height 119
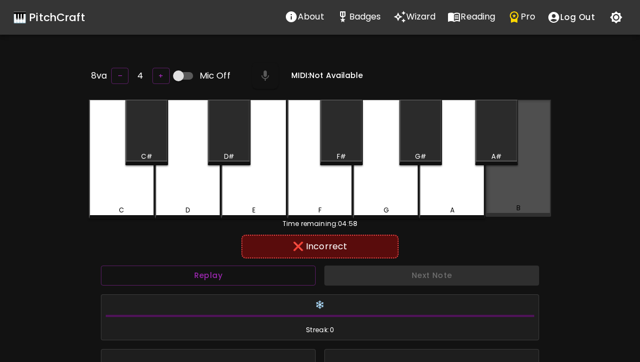
click at [120, 187] on div "C" at bounding box center [122, 159] width 66 height 119
click at [518, 198] on div "B" at bounding box center [518, 158] width 66 height 117
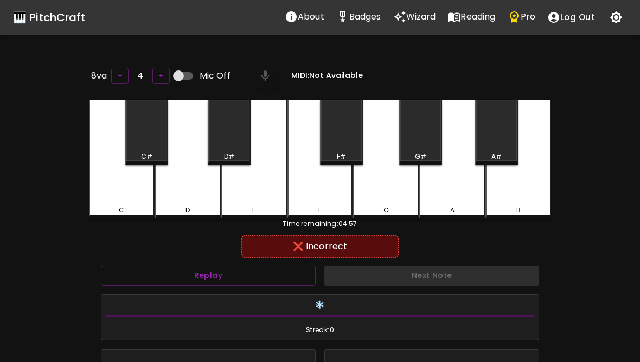
click at [125, 192] on div "C" at bounding box center [122, 159] width 66 height 119
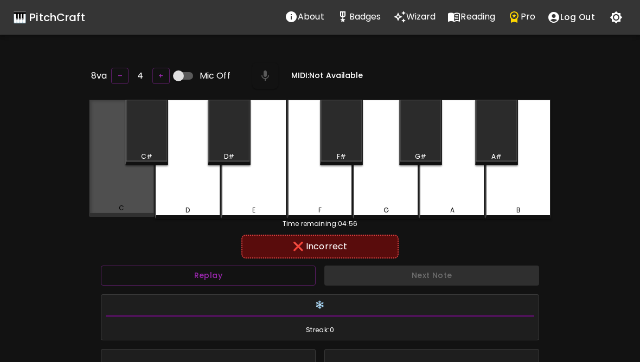
click at [120, 188] on div "C" at bounding box center [122, 158] width 66 height 117
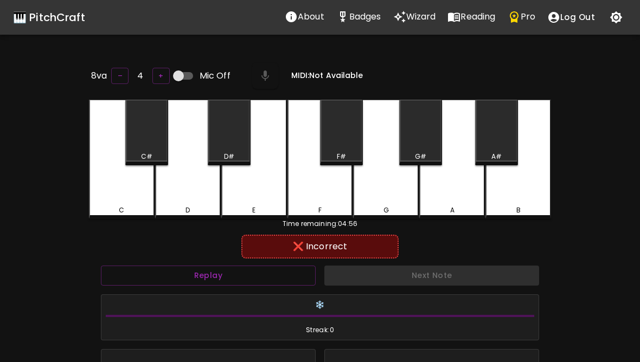
click at [120, 188] on div "C" at bounding box center [122, 159] width 66 height 119
click at [113, 182] on div "C" at bounding box center [122, 159] width 66 height 119
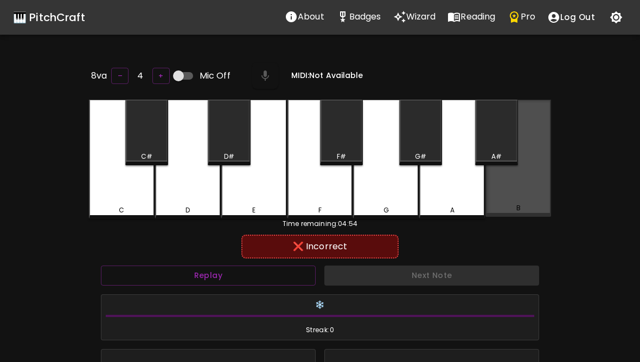
click at [117, 187] on div "C" at bounding box center [122, 159] width 66 height 119
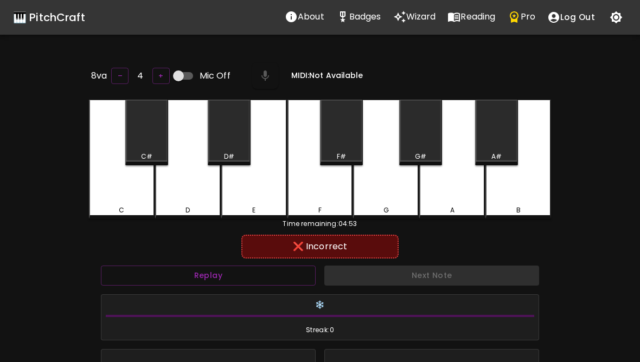
click at [120, 198] on div "C" at bounding box center [122, 159] width 66 height 119
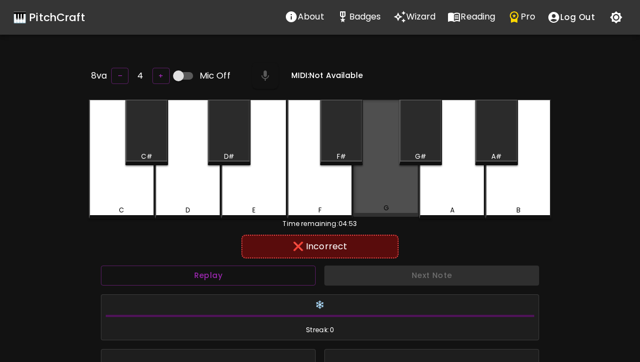
click at [118, 195] on div "C" at bounding box center [122, 159] width 66 height 119
click at [118, 197] on div "C" at bounding box center [122, 159] width 66 height 119
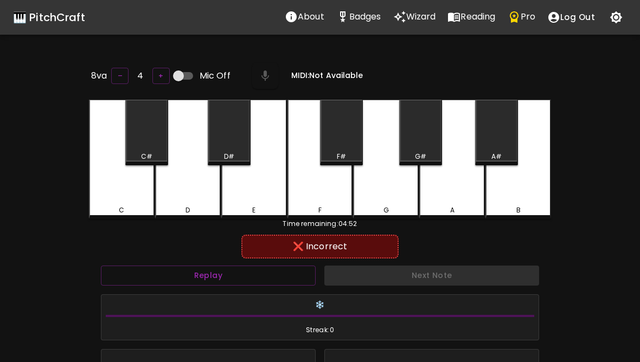
click at [377, 186] on div "G" at bounding box center [386, 159] width 66 height 119
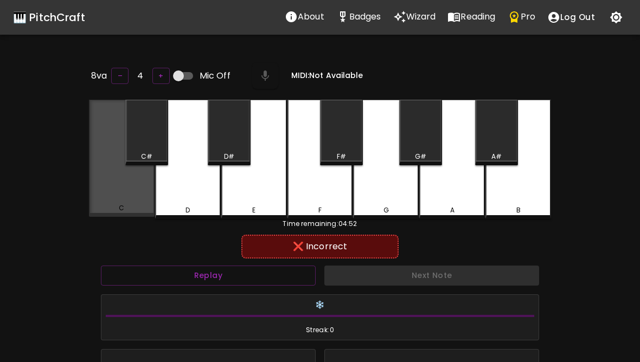
click at [126, 201] on div "C" at bounding box center [122, 158] width 66 height 117
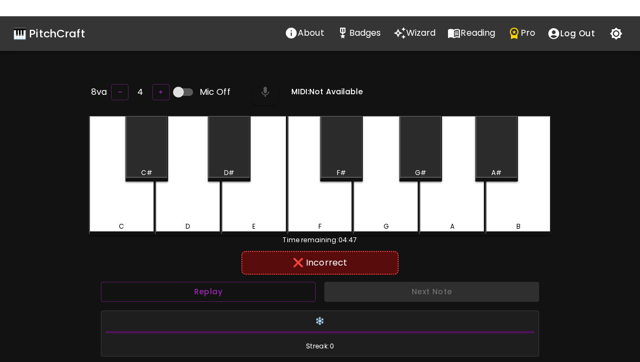
click at [469, 17] on p "Reading" at bounding box center [477, 16] width 35 height 13
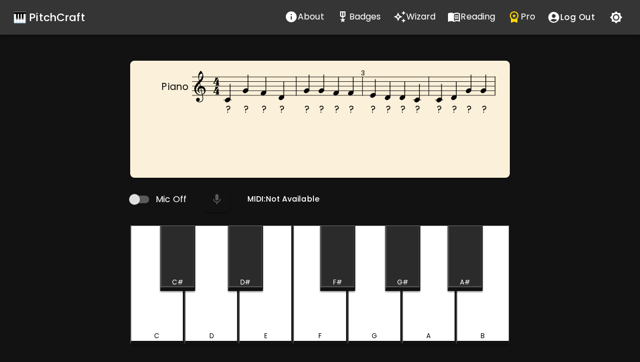
click at [408, 22] on p "Wizard" at bounding box center [421, 16] width 30 height 13
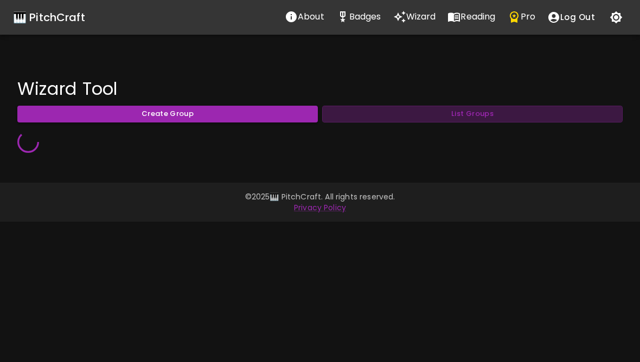
click at [561, 118] on button "List Groups" at bounding box center [472, 114] width 300 height 17
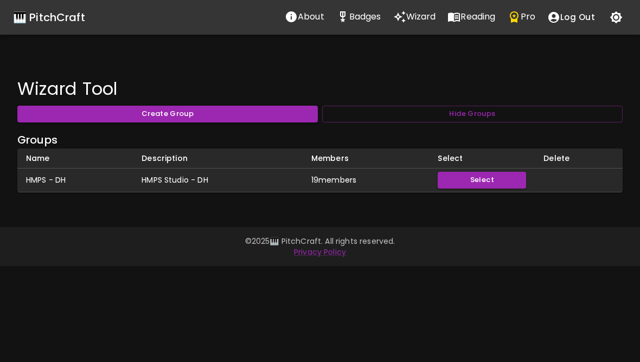
click at [229, 180] on td "HMPS Studio - DH" at bounding box center [218, 181] width 170 height 24
click at [60, 178] on td "HMPS - DH" at bounding box center [74, 181] width 115 height 24
click at [52, 187] on td "HMPS - DH" at bounding box center [74, 181] width 115 height 24
click at [183, 176] on td "HMPS Studio - DH" at bounding box center [218, 181] width 170 height 24
click at [618, 23] on icon "button" at bounding box center [615, 17] width 13 height 13
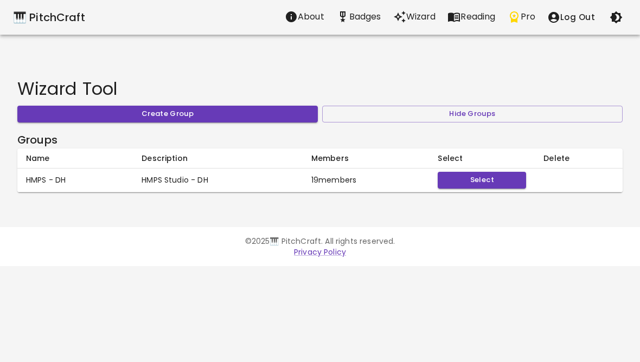
click at [614, 23] on icon "button" at bounding box center [615, 17] width 13 height 13
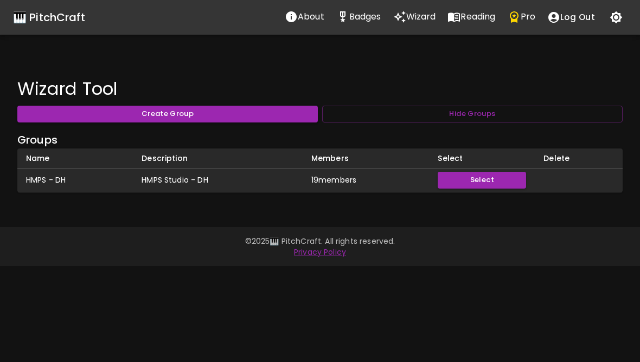
click at [528, 22] on p "Pro" at bounding box center [528, 16] width 15 height 13
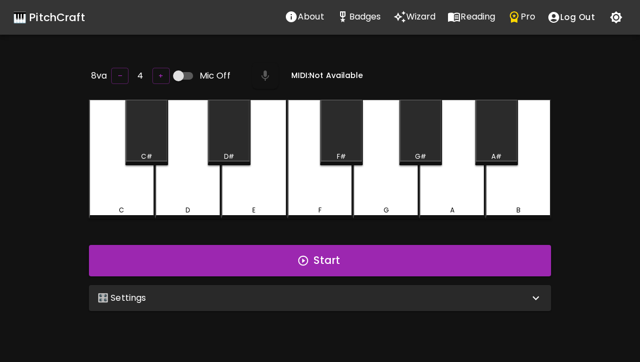
click at [373, 14] on p "Badges" at bounding box center [365, 16] width 32 height 13
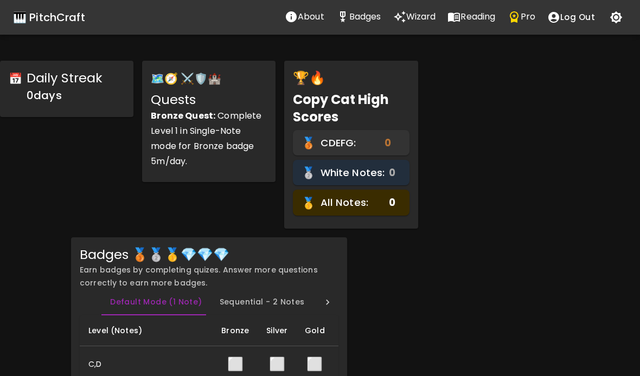
click at [427, 23] on p "Wizard" at bounding box center [421, 16] width 30 height 13
